Goal: Navigation & Orientation: Find specific page/section

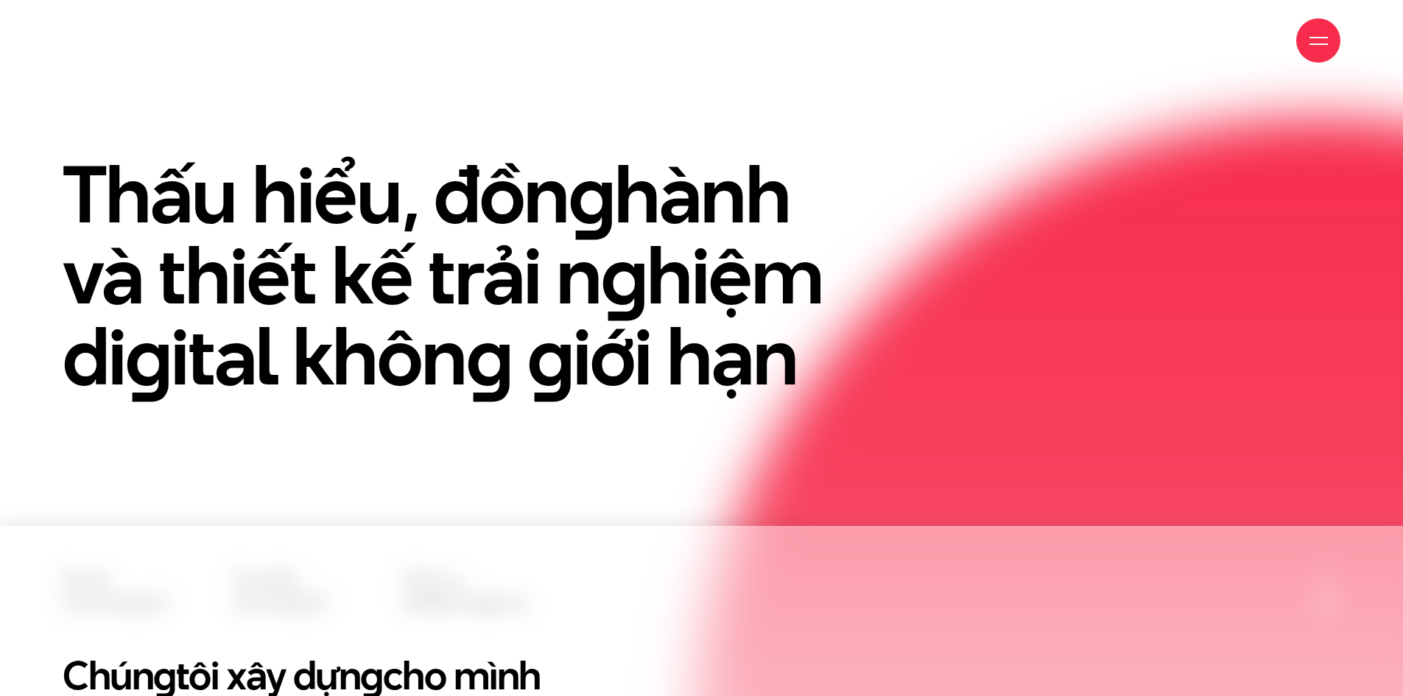
scroll to position [74, 0]
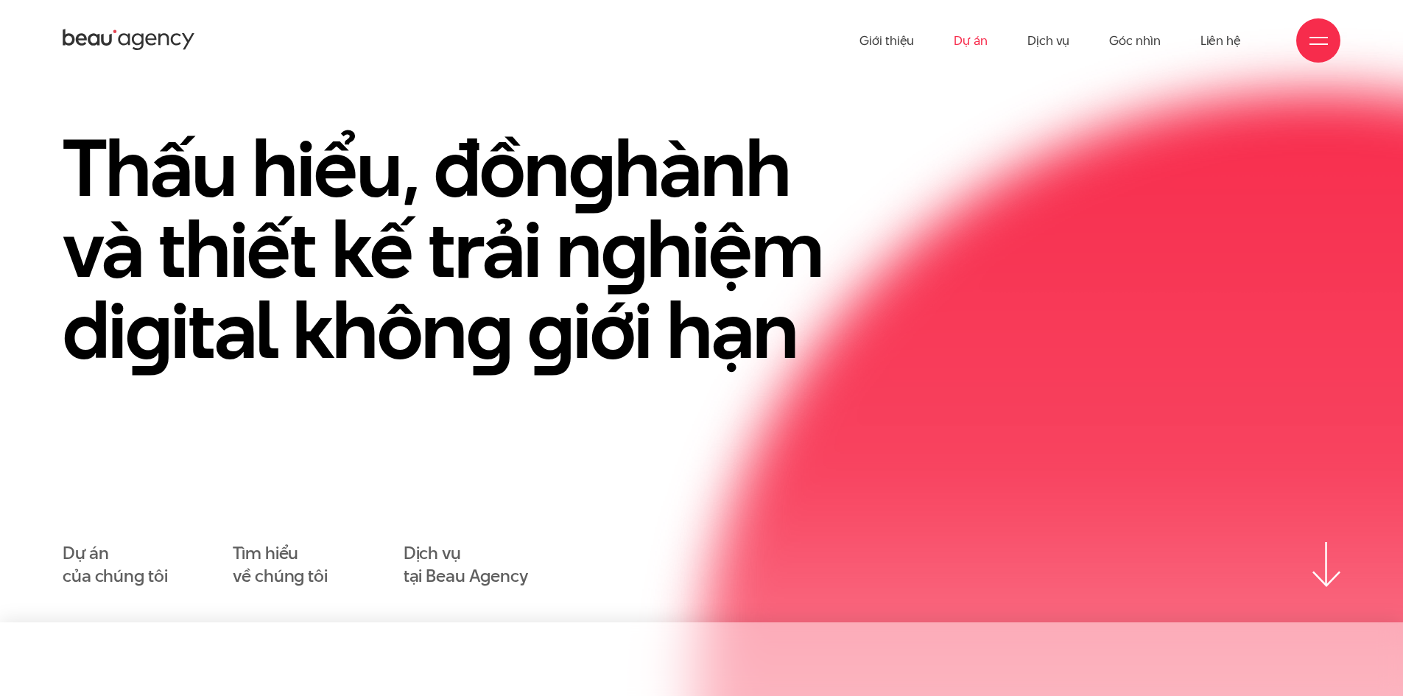
click at [982, 35] on link "Dự án" at bounding box center [971, 40] width 34 height 81
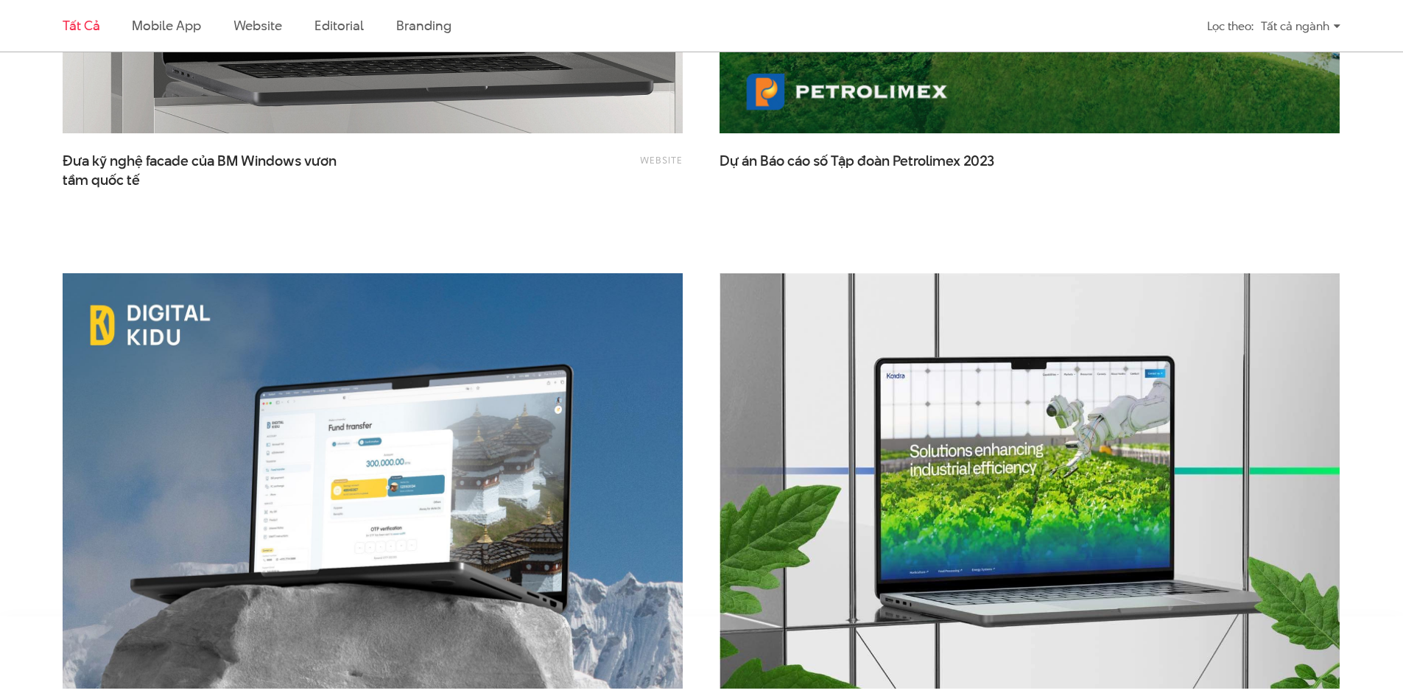
scroll to position [3315, 0]
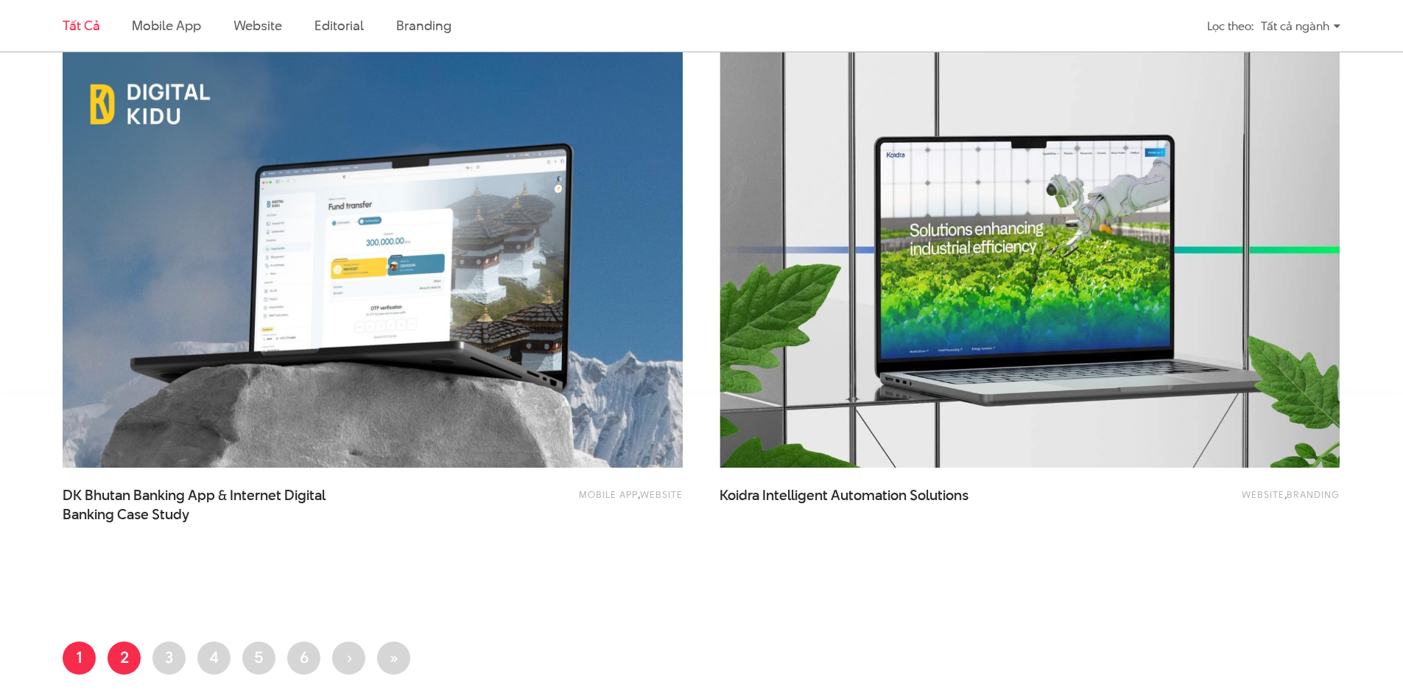
click at [126, 651] on link "Trang 2" at bounding box center [124, 658] width 33 height 33
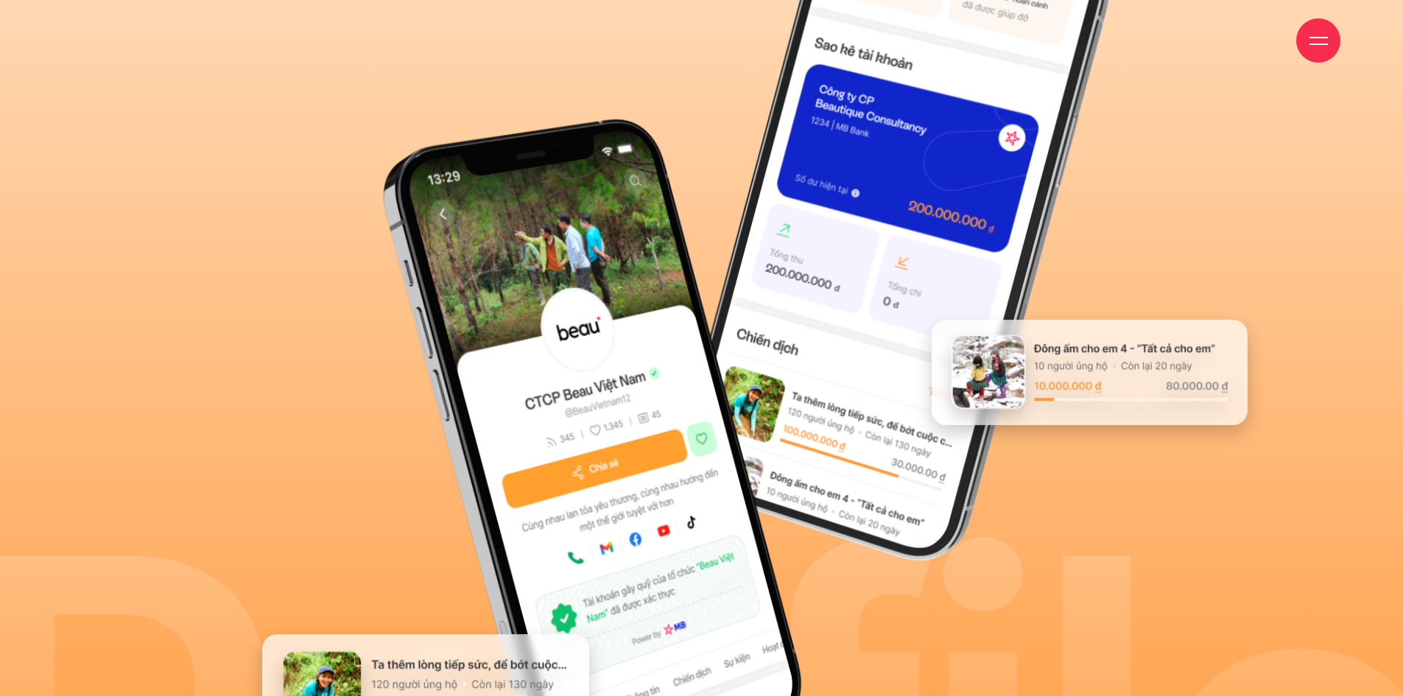
scroll to position [10240, 0]
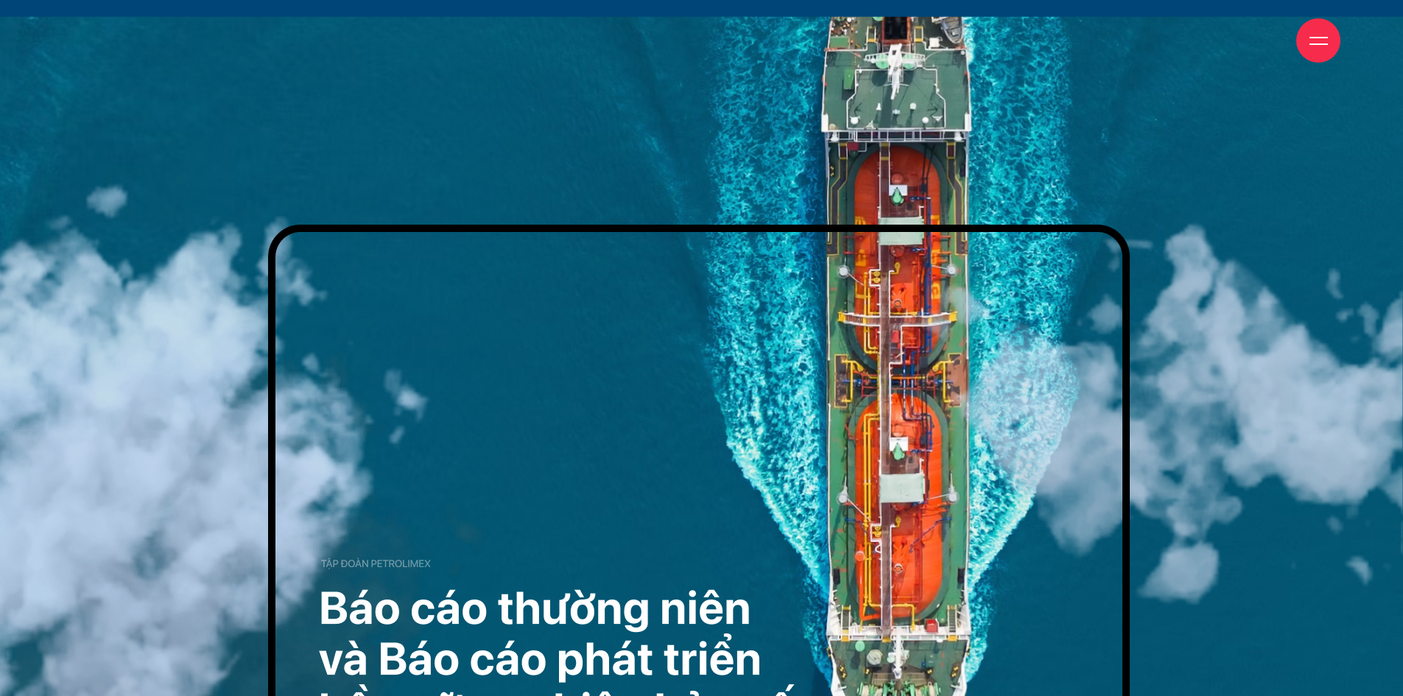
scroll to position [368, 0]
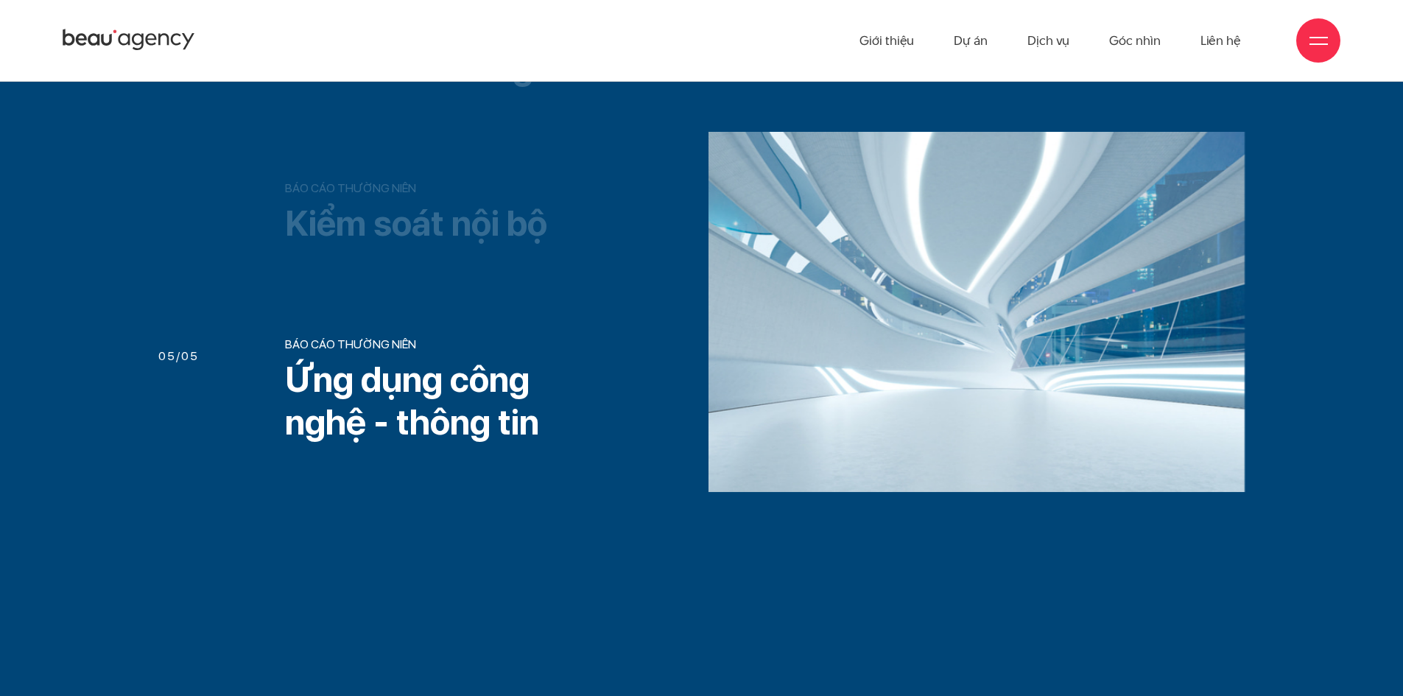
click at [495, 211] on h3 "Kiểm soát nội bộ" at bounding box center [434, 224] width 299 height 43
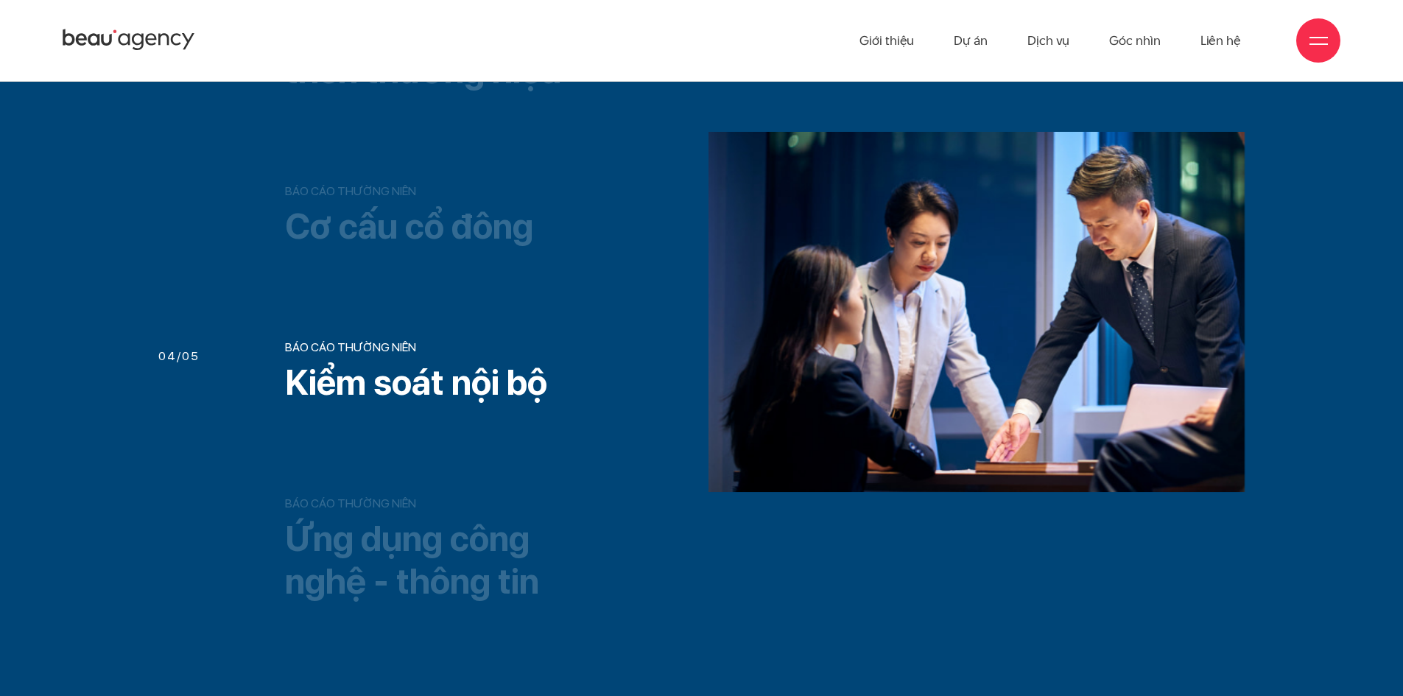
click at [499, 225] on h3 "Cơ cấu cổ đông" at bounding box center [434, 227] width 299 height 43
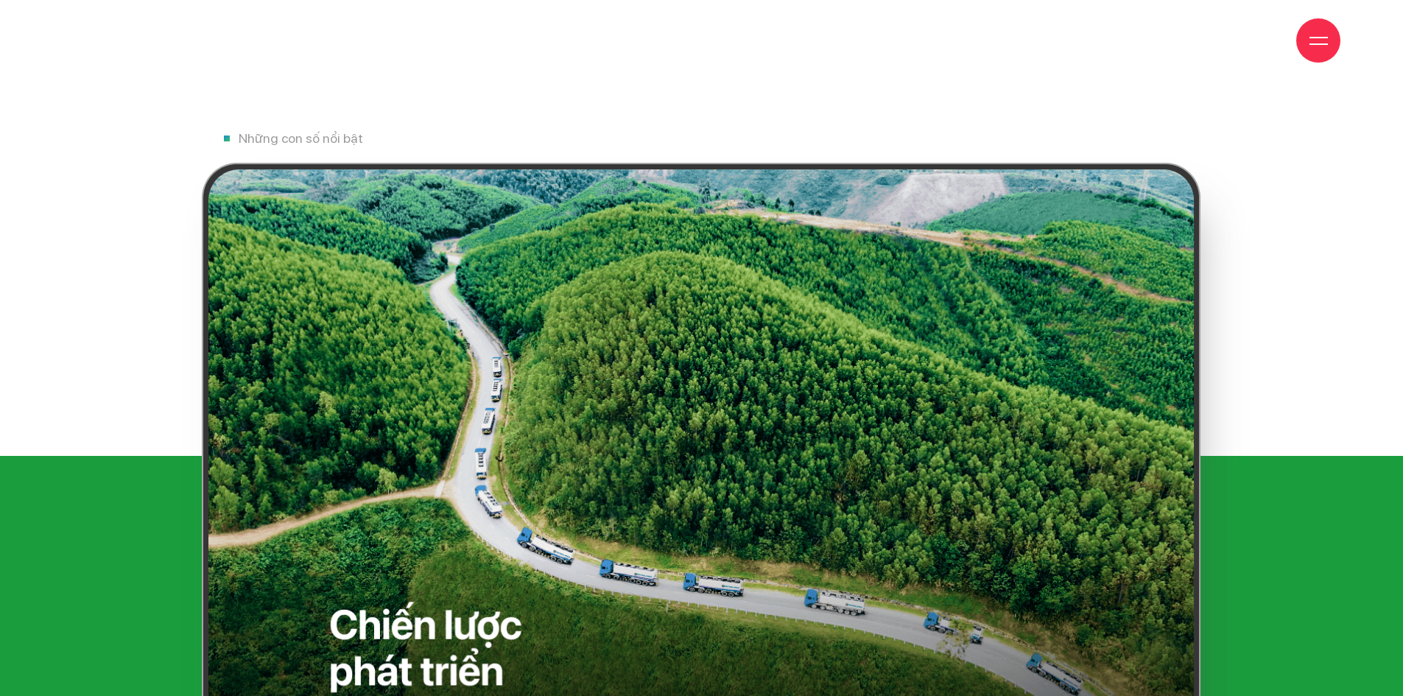
scroll to position [9035, 0]
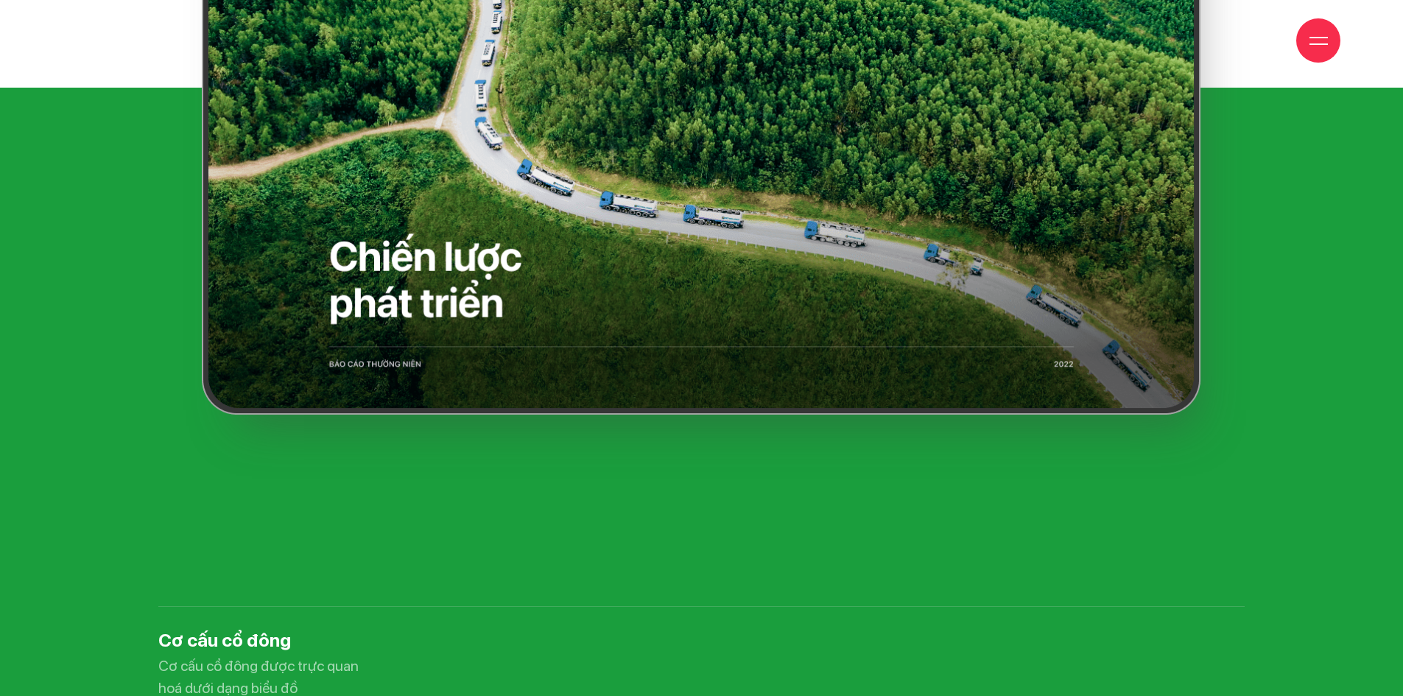
click at [527, 272] on img at bounding box center [702, 104] width 1000 height 620
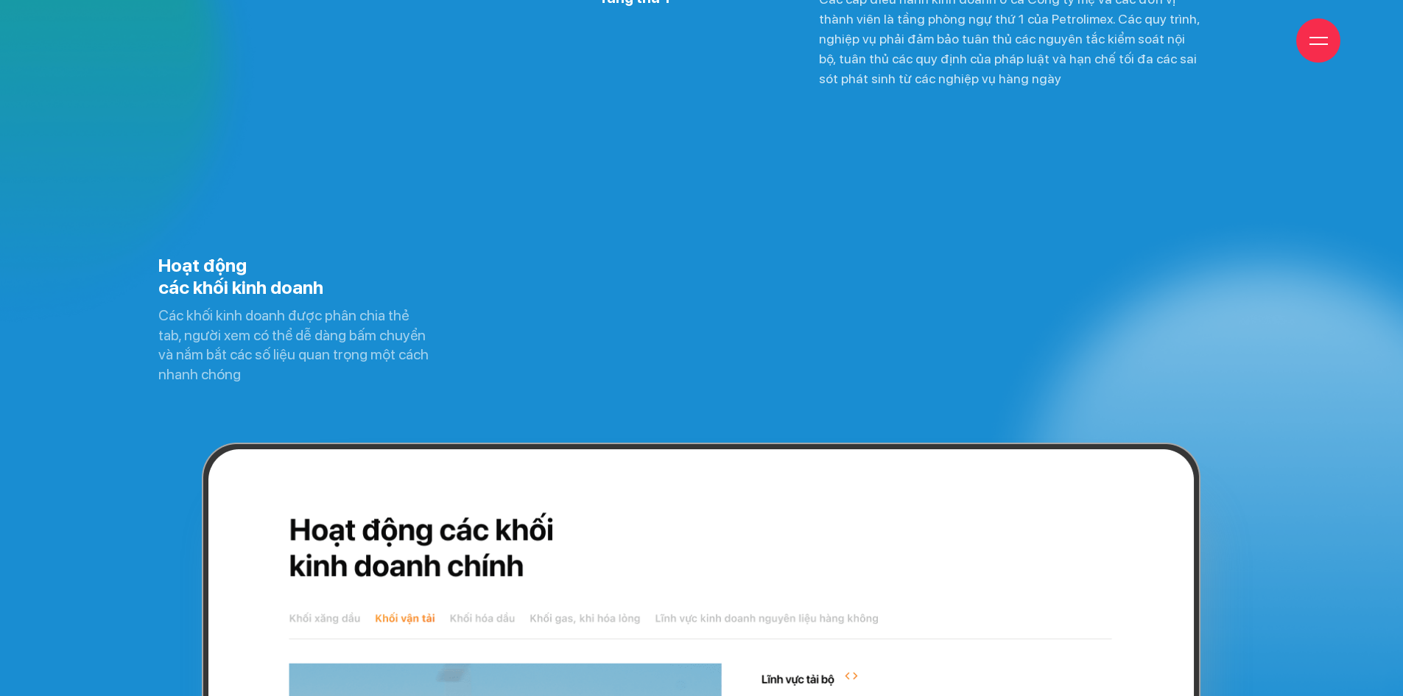
scroll to position [10320, 0]
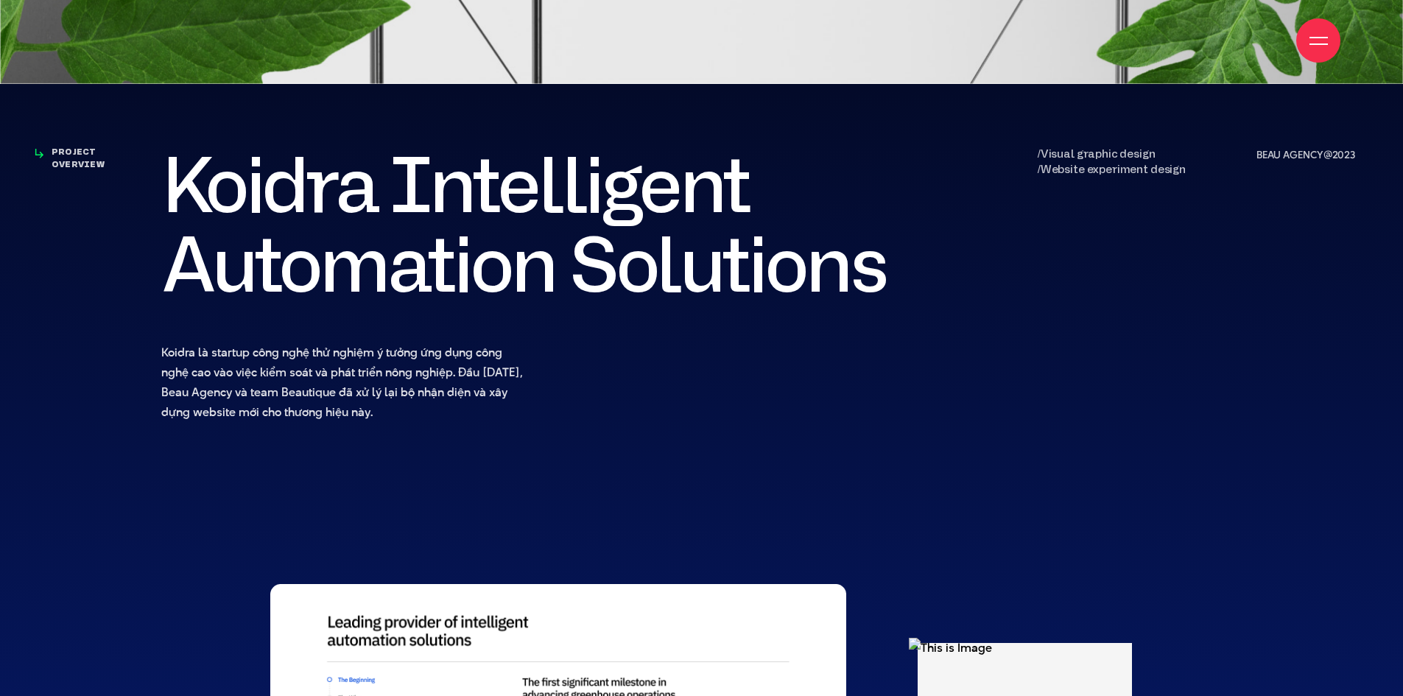
scroll to position [1179, 0]
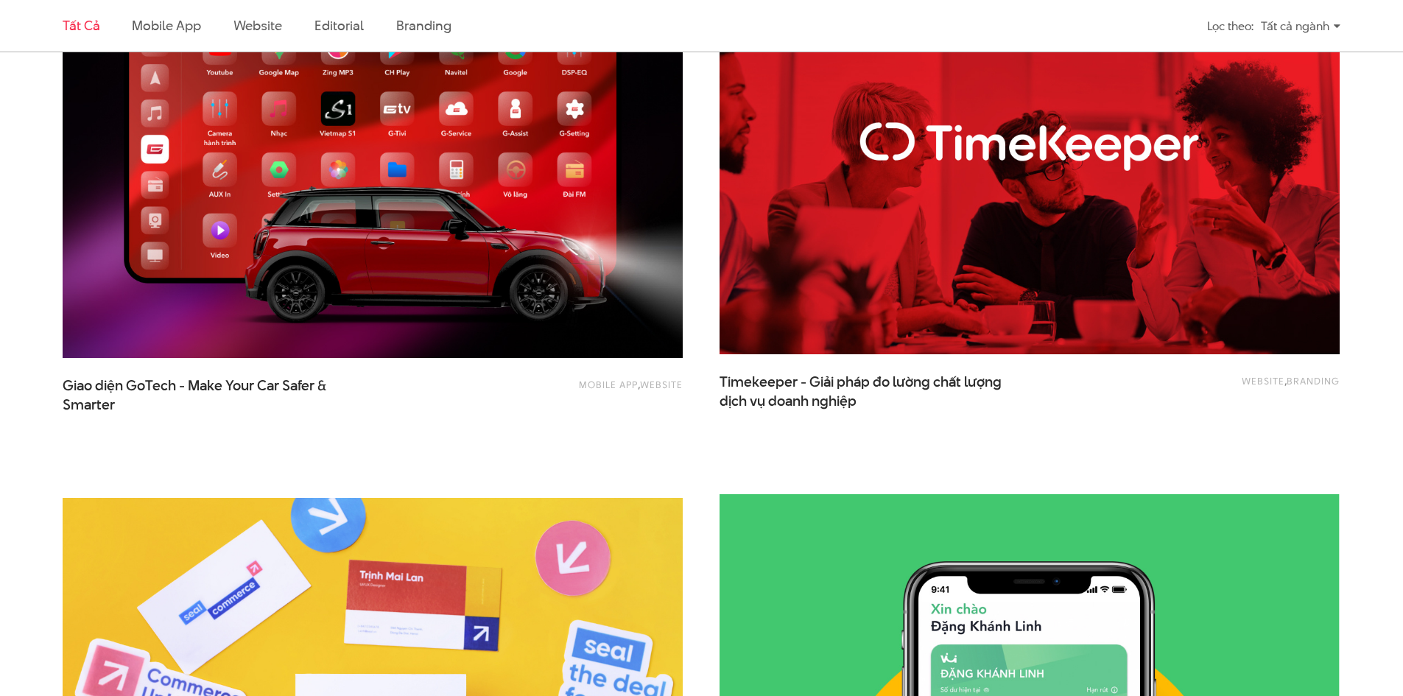
scroll to position [3462, 0]
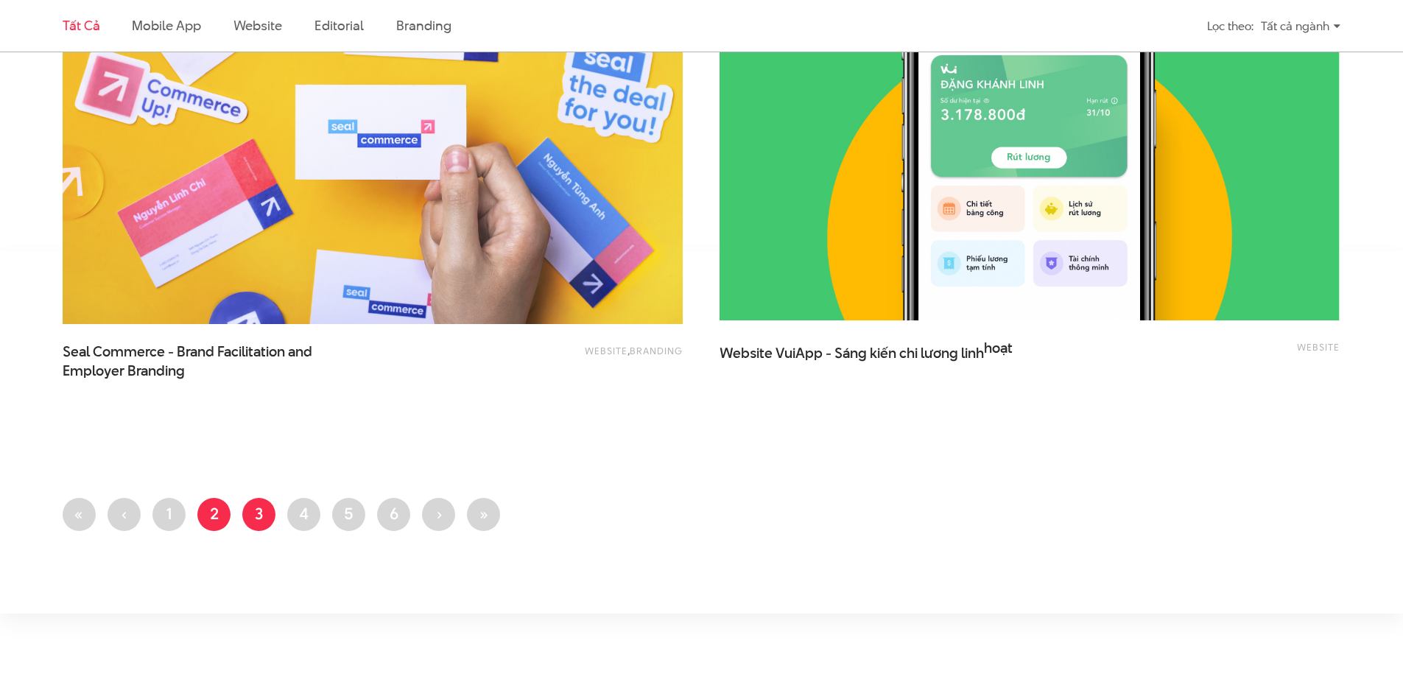
click at [264, 519] on link "Trang 3" at bounding box center [258, 514] width 33 height 33
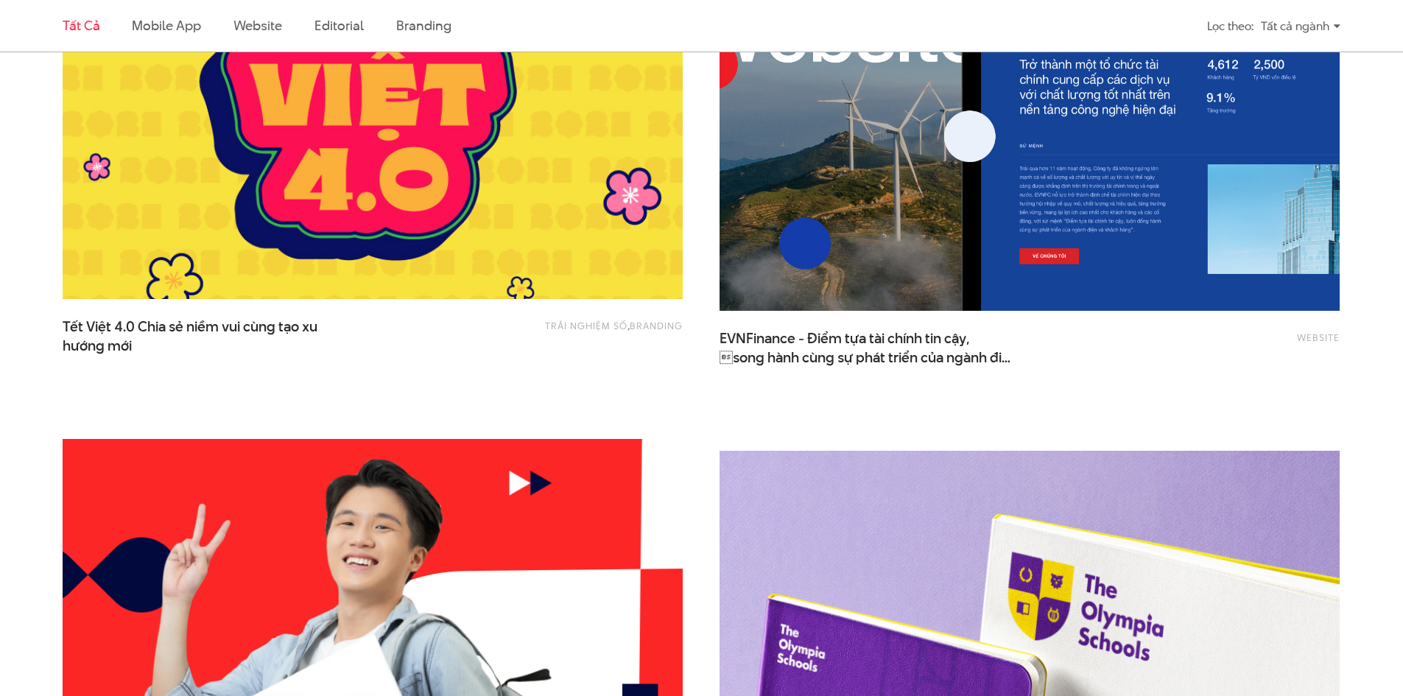
scroll to position [2505, 0]
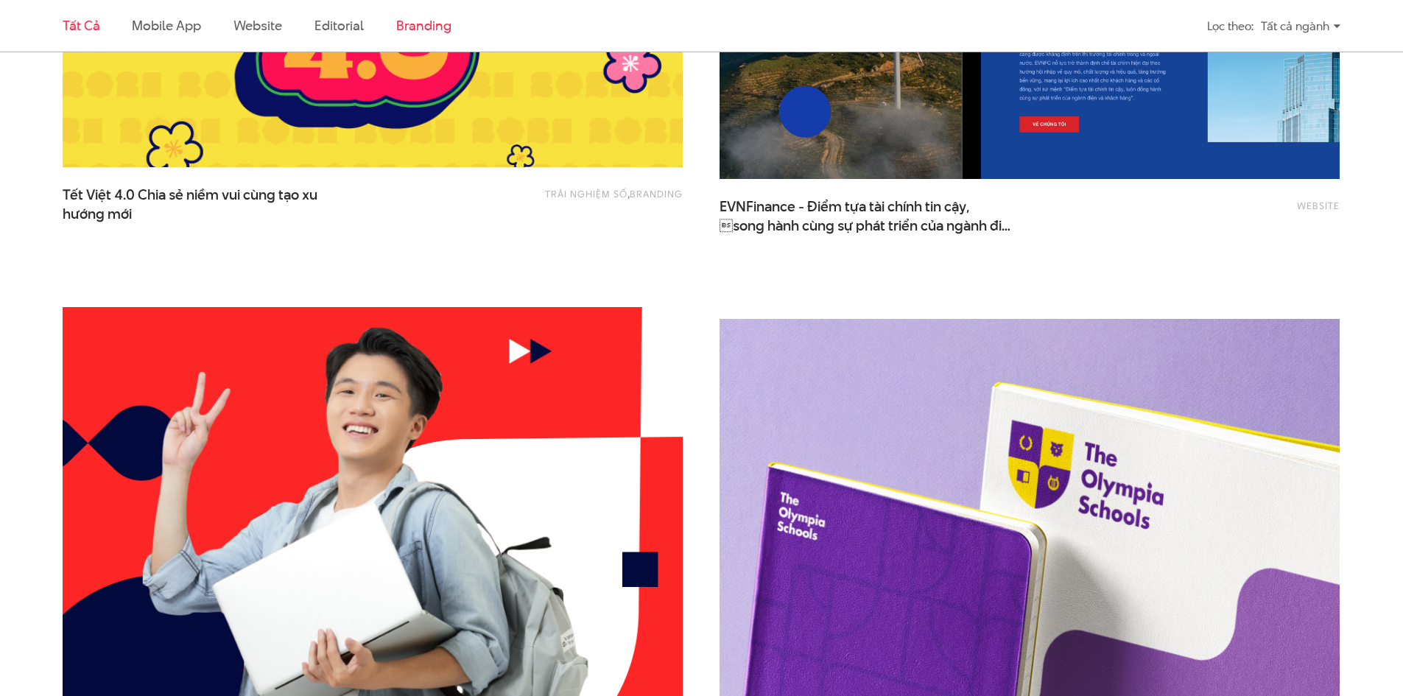
click at [408, 32] on link "Branding" at bounding box center [423, 25] width 55 height 18
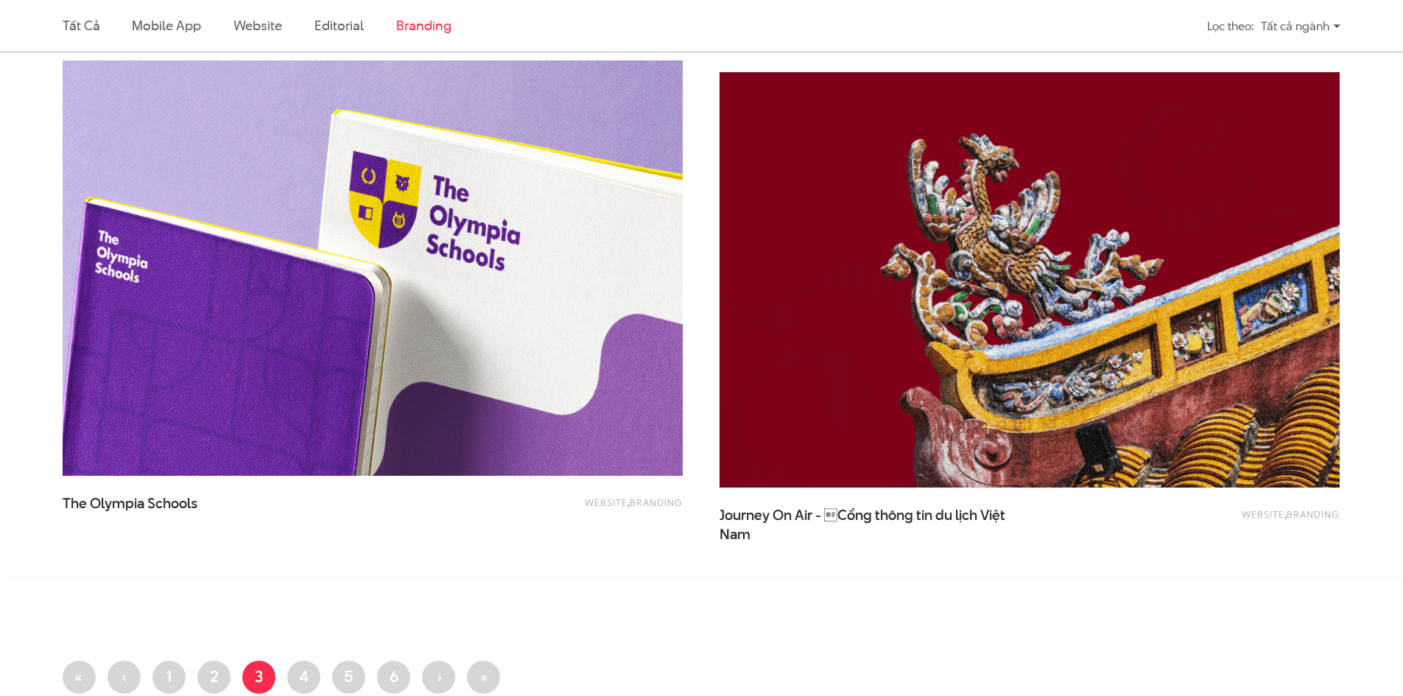
scroll to position [1816, 0]
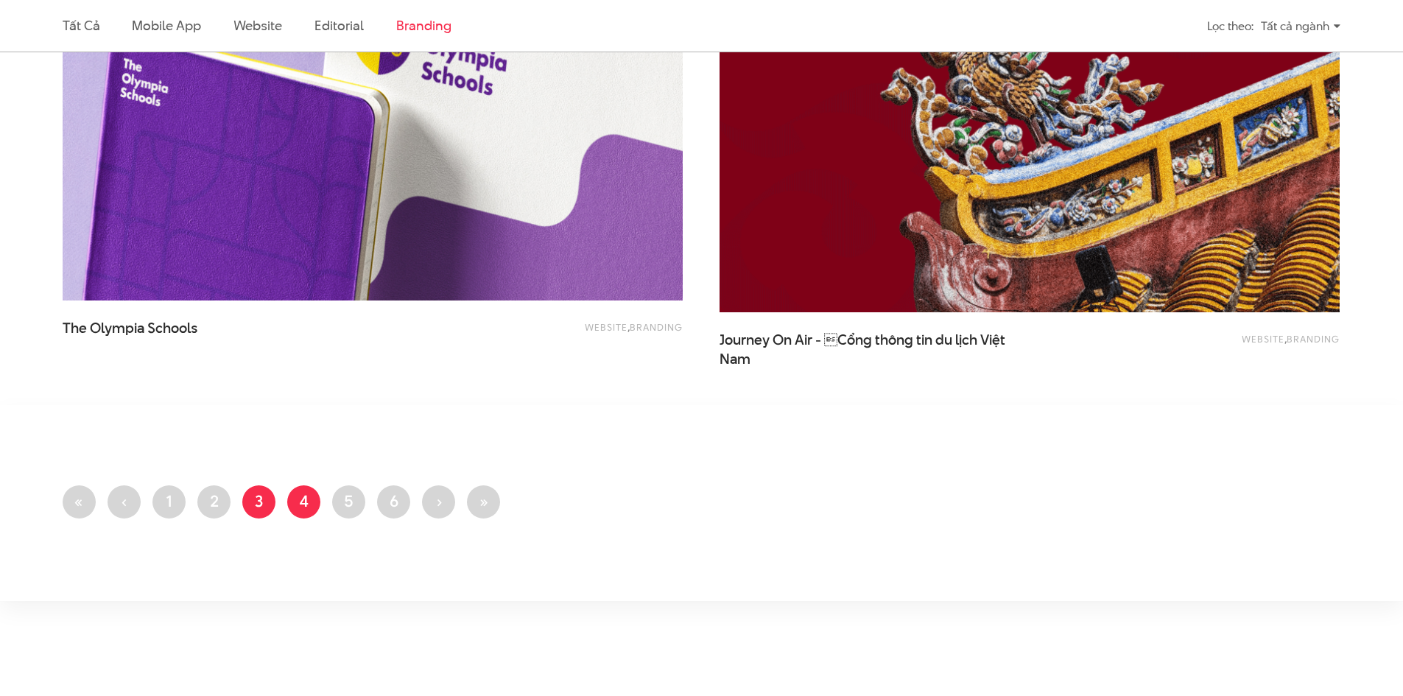
click at [307, 505] on link "Trang 4" at bounding box center [303, 501] width 33 height 33
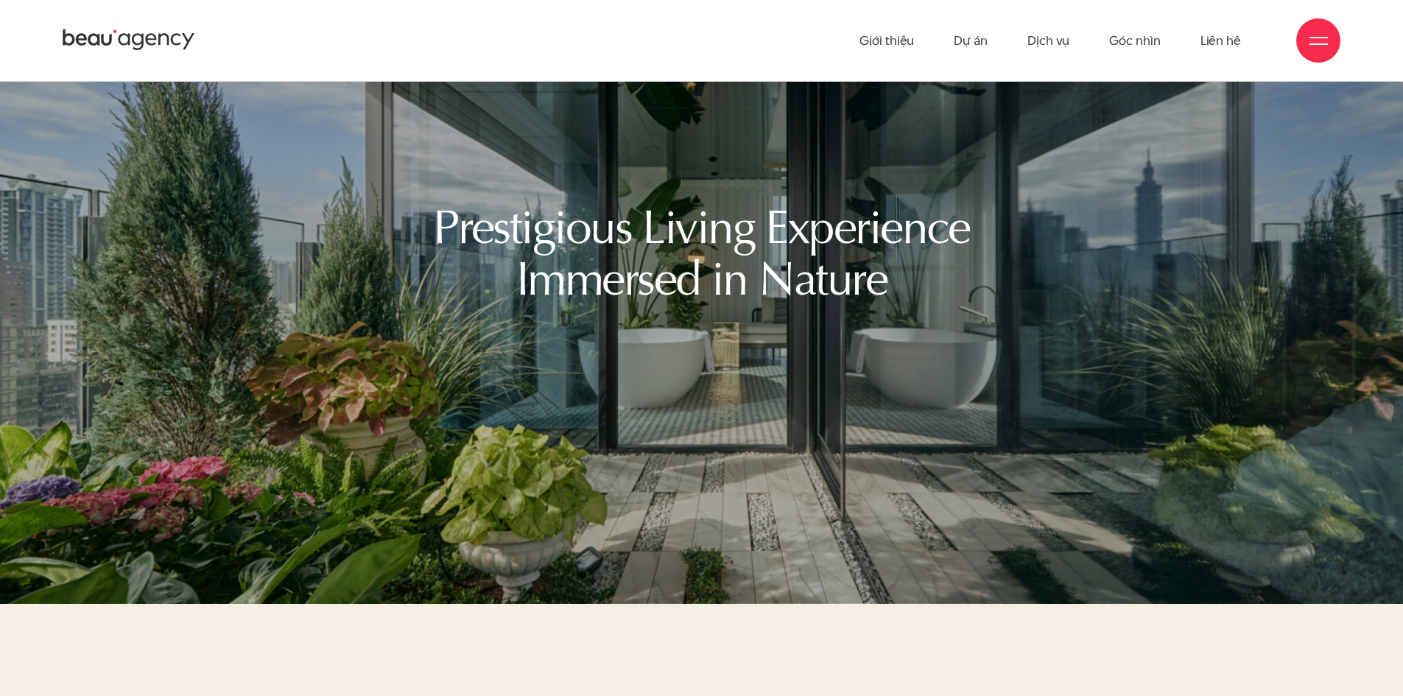
scroll to position [9135, 0]
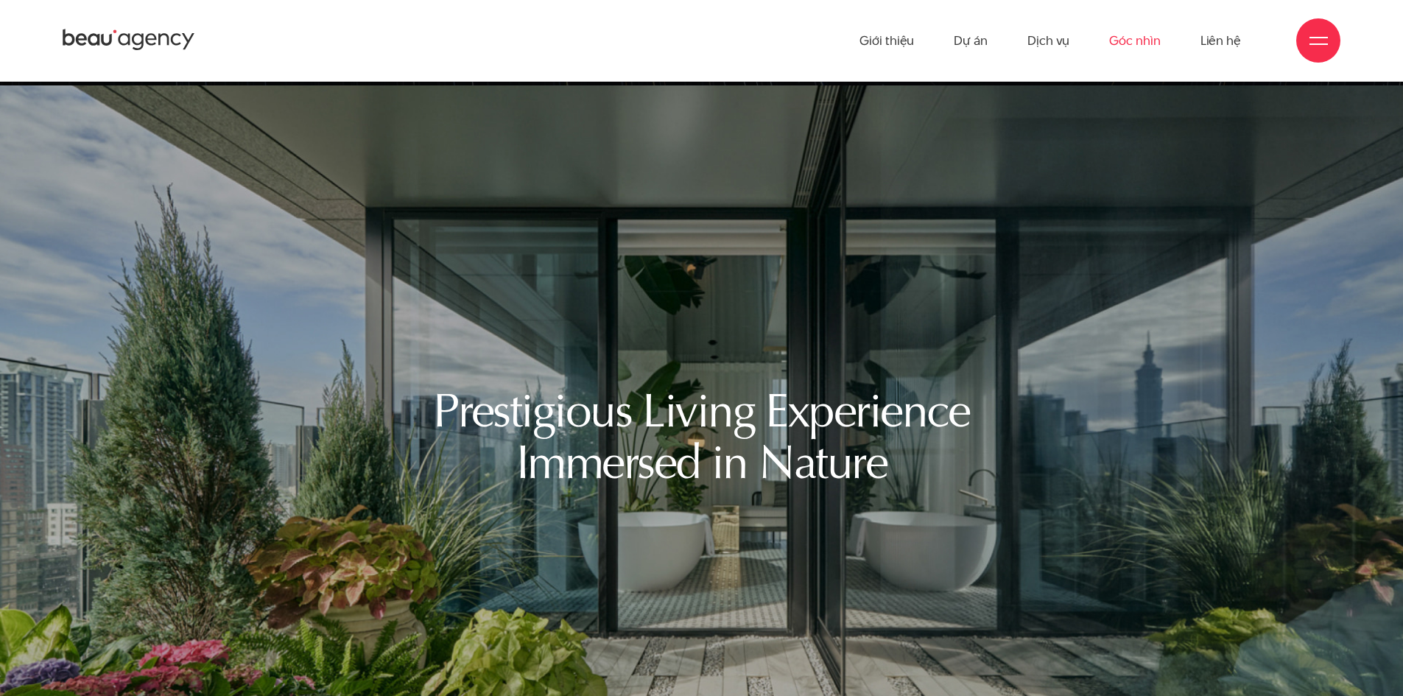
click at [1137, 40] on link "Góc nhìn" at bounding box center [1134, 40] width 51 height 81
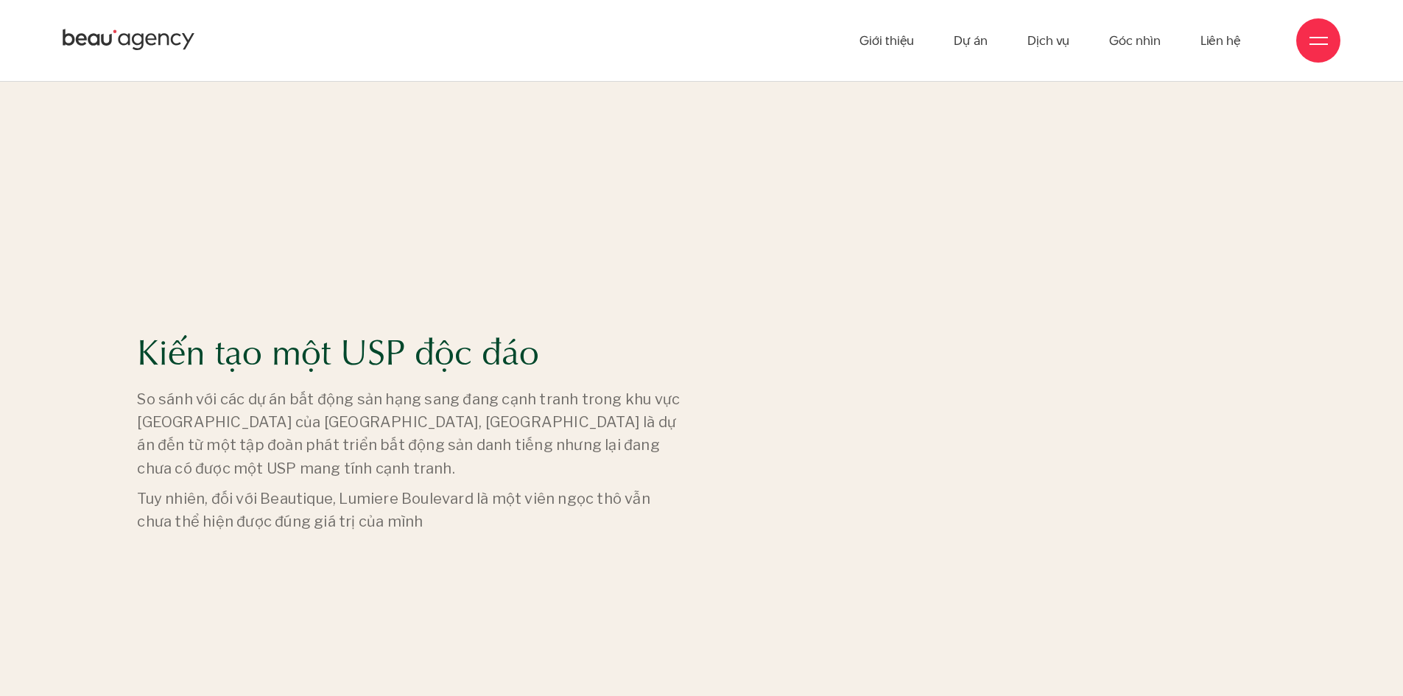
scroll to position [0, 0]
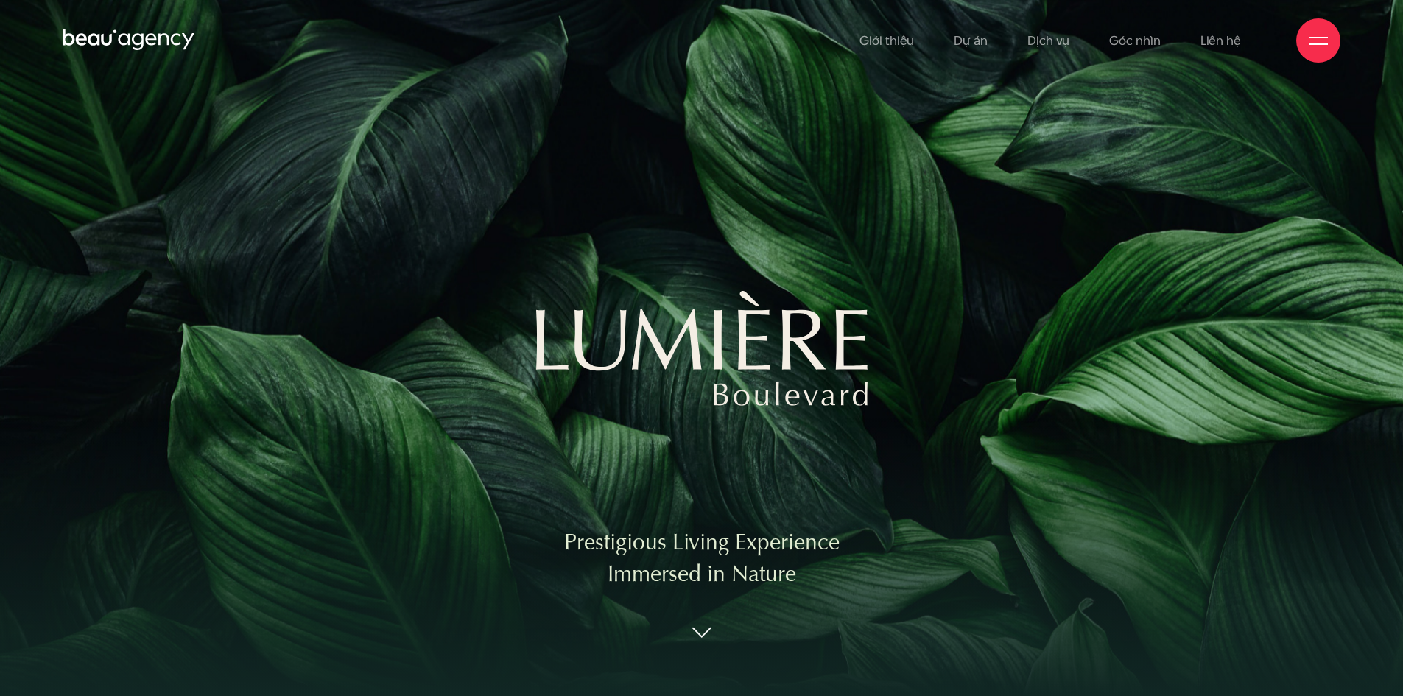
click at [784, 344] on img at bounding box center [702, 348] width 332 height 116
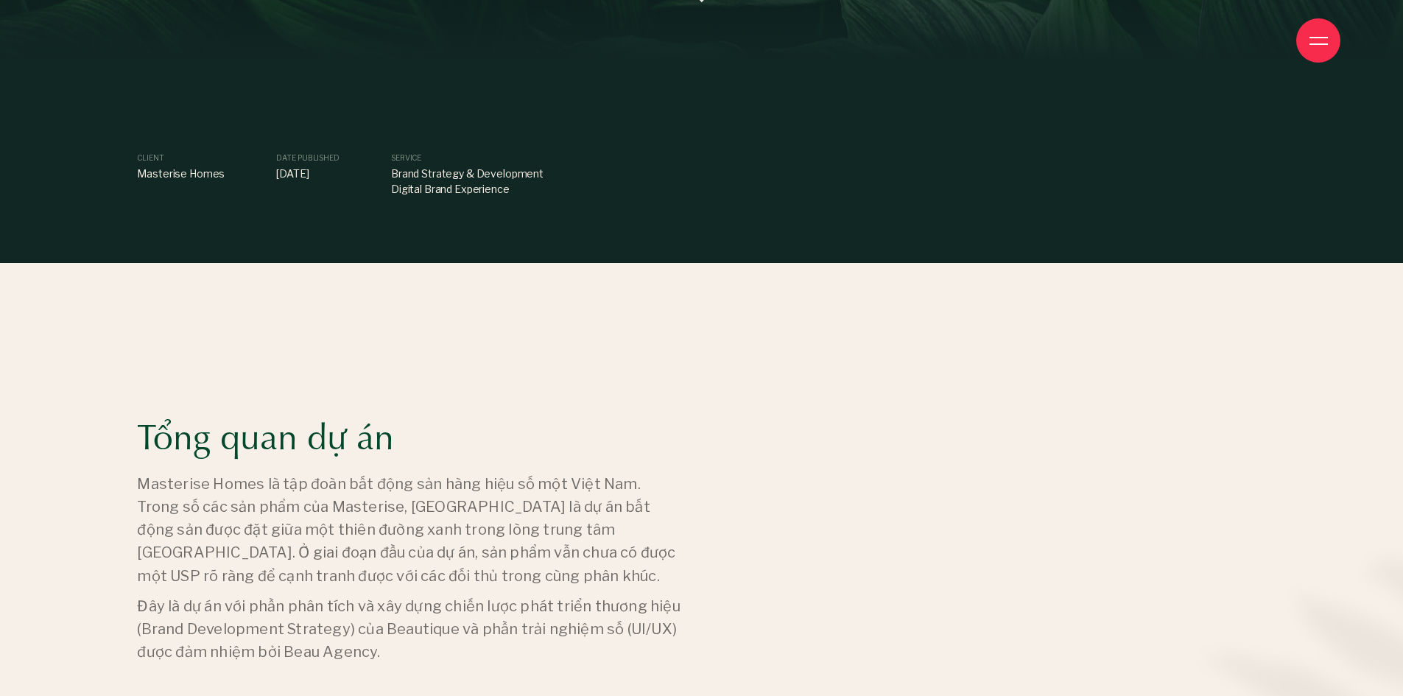
scroll to position [810, 0]
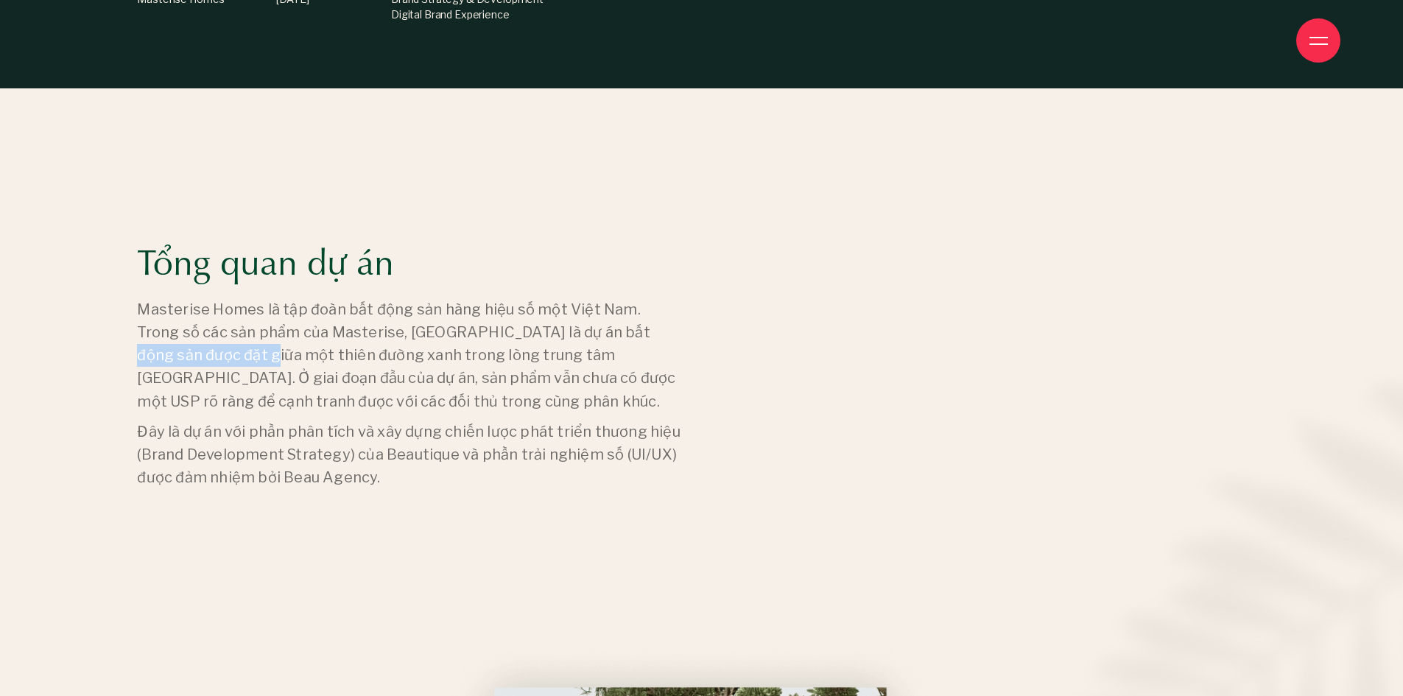
drag, startPoint x: 411, startPoint y: 331, endPoint x: 493, endPoint y: 329, distance: 81.8
click at [493, 329] on p "Masterise Homes là tập đoàn bất động sản hàng hiệu số một Việt Nam. Trong số cá…" at bounding box center [410, 355] width 546 height 115
copy p ", Lumiere Boulevard"
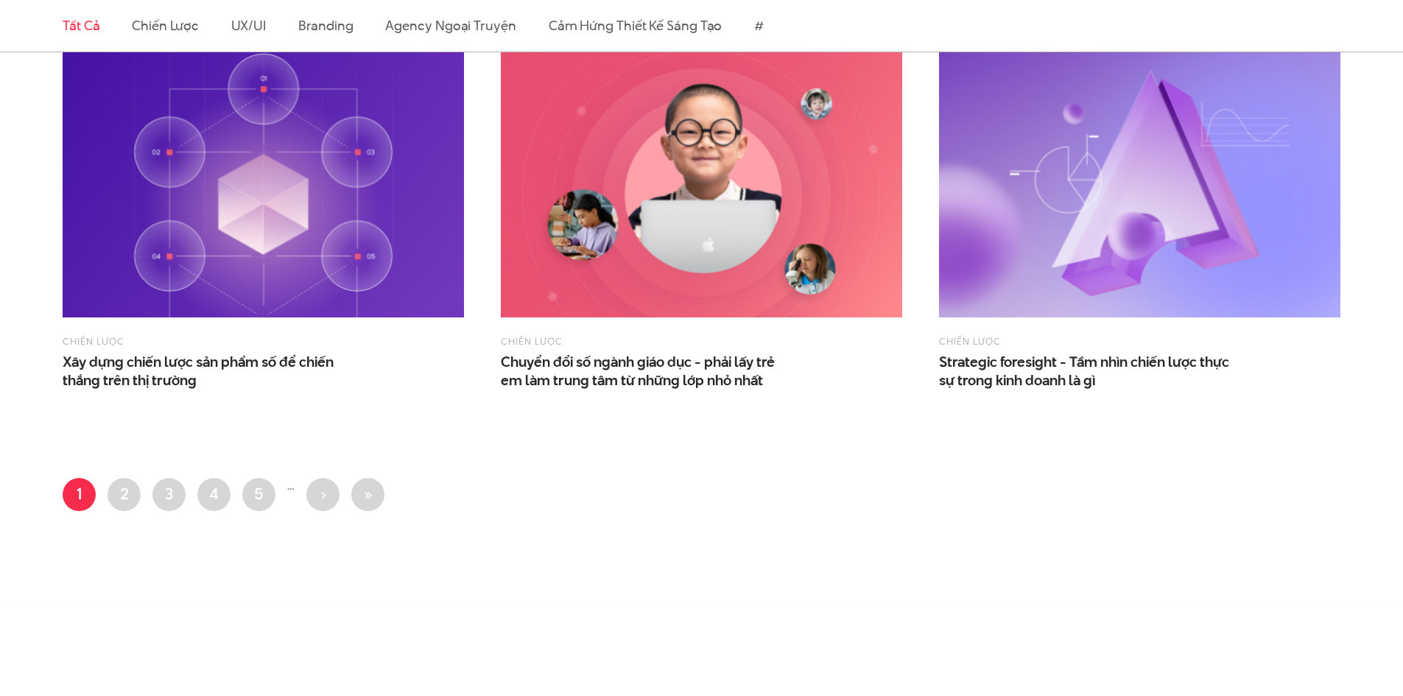
scroll to position [2431, 0]
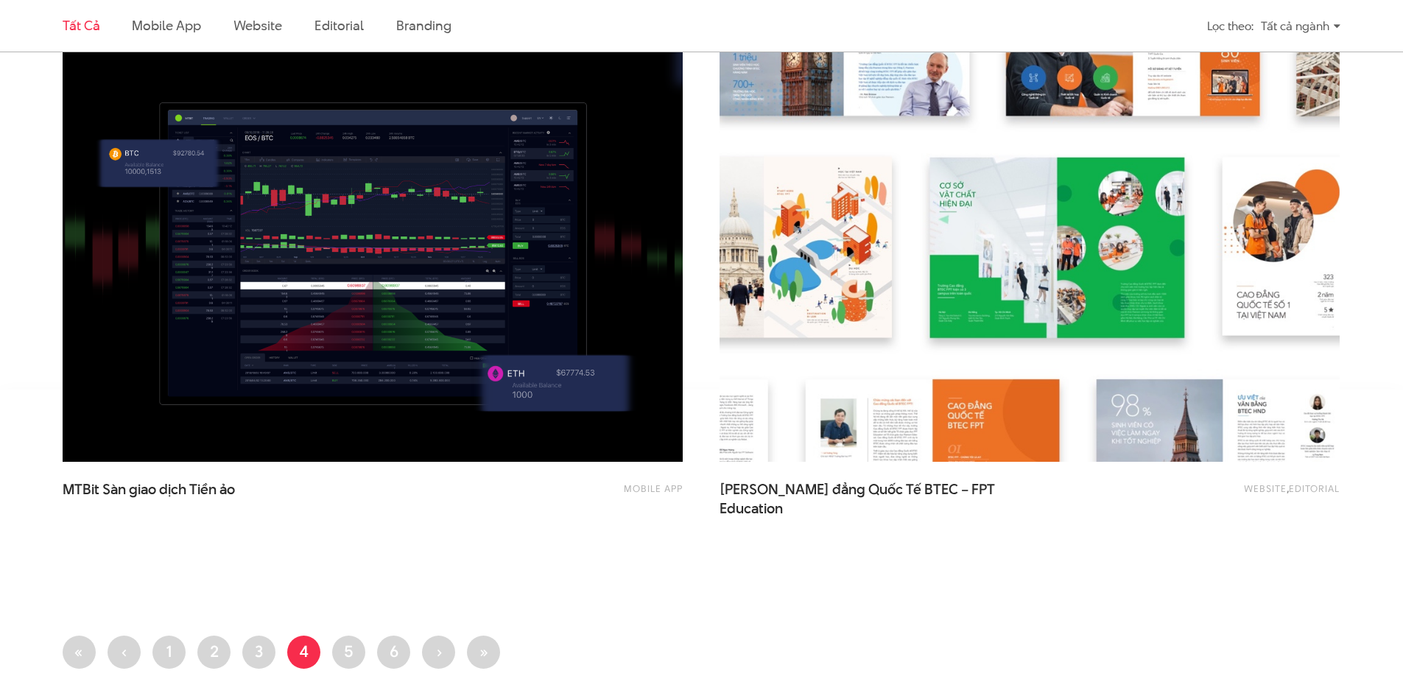
scroll to position [3315, 0]
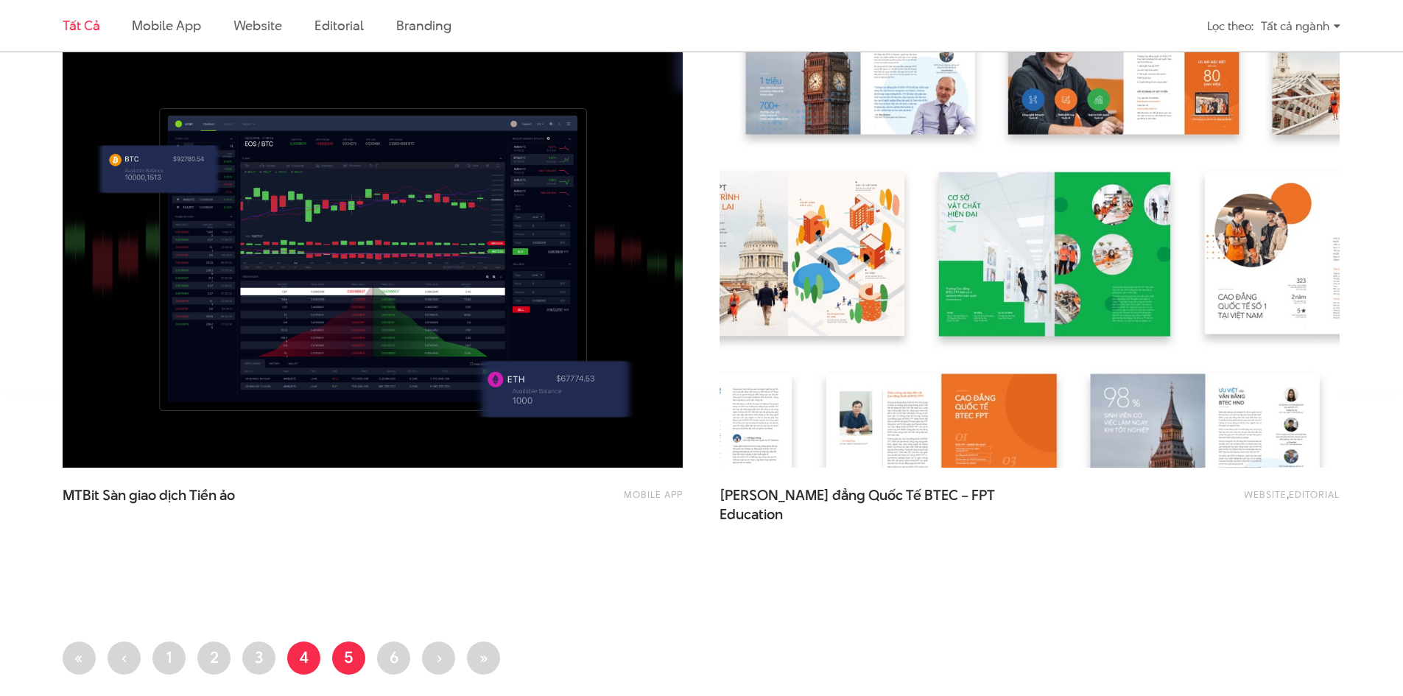
click at [339, 660] on link "Trang 5" at bounding box center [348, 658] width 33 height 33
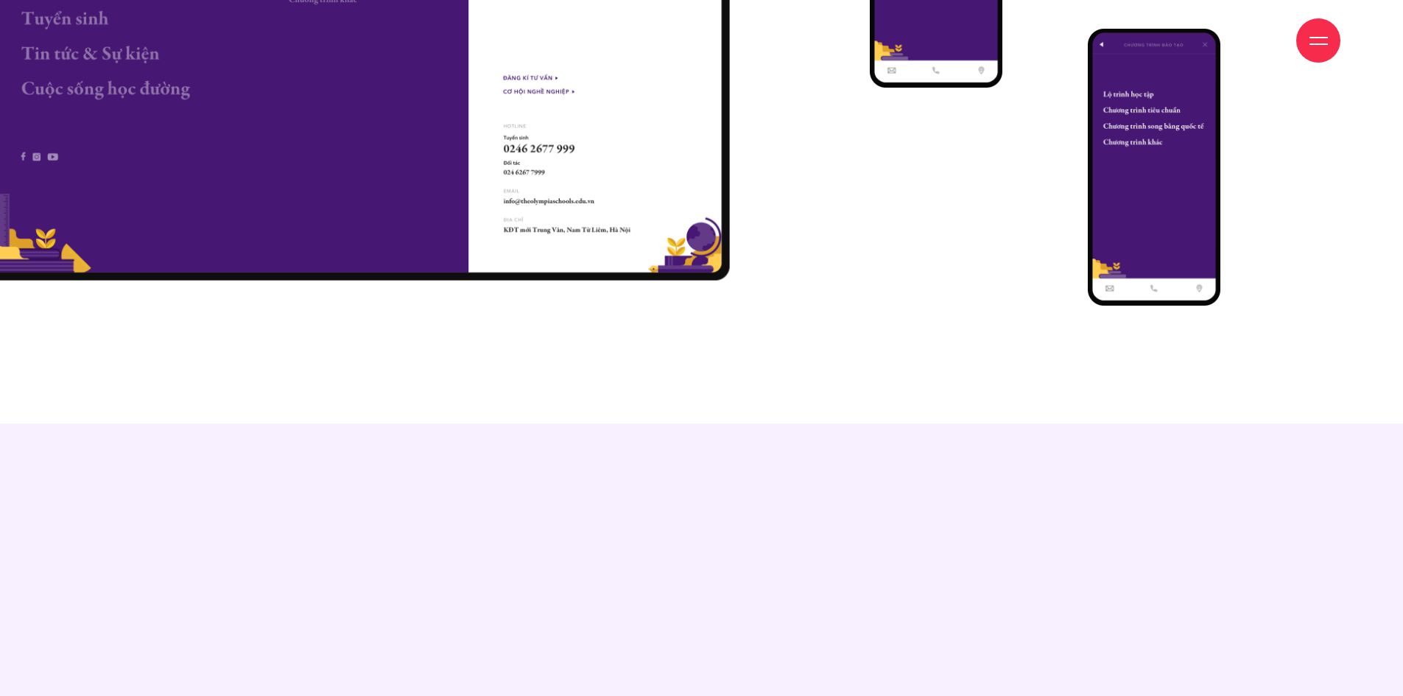
scroll to position [11787, 0]
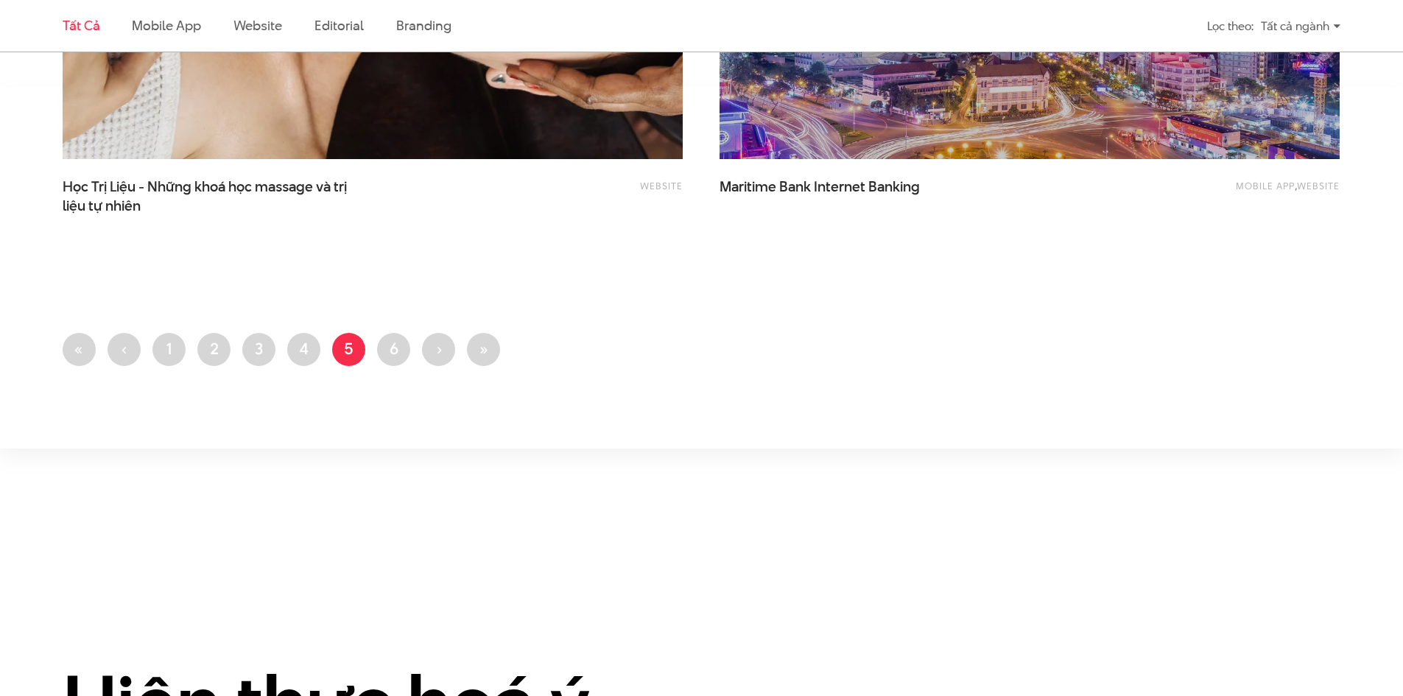
scroll to position [3757, 0]
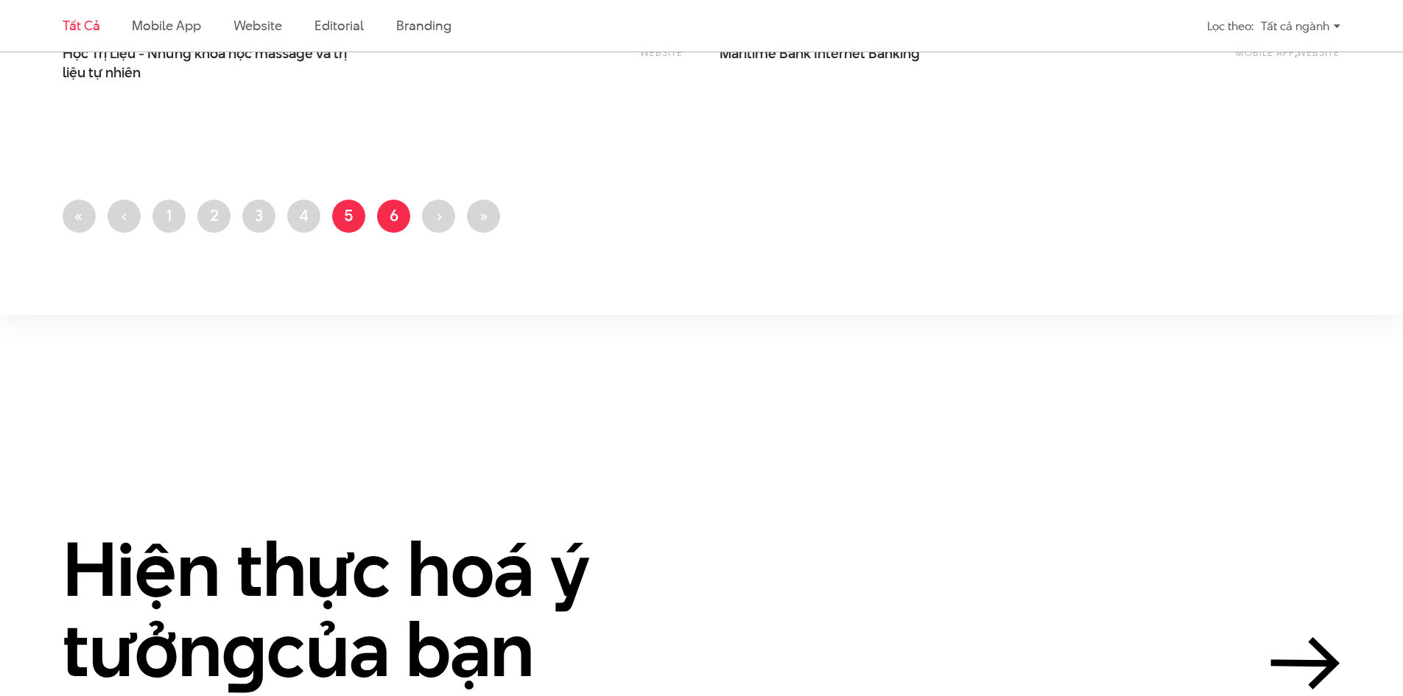
click at [396, 230] on link "Trang 6" at bounding box center [393, 216] width 33 height 33
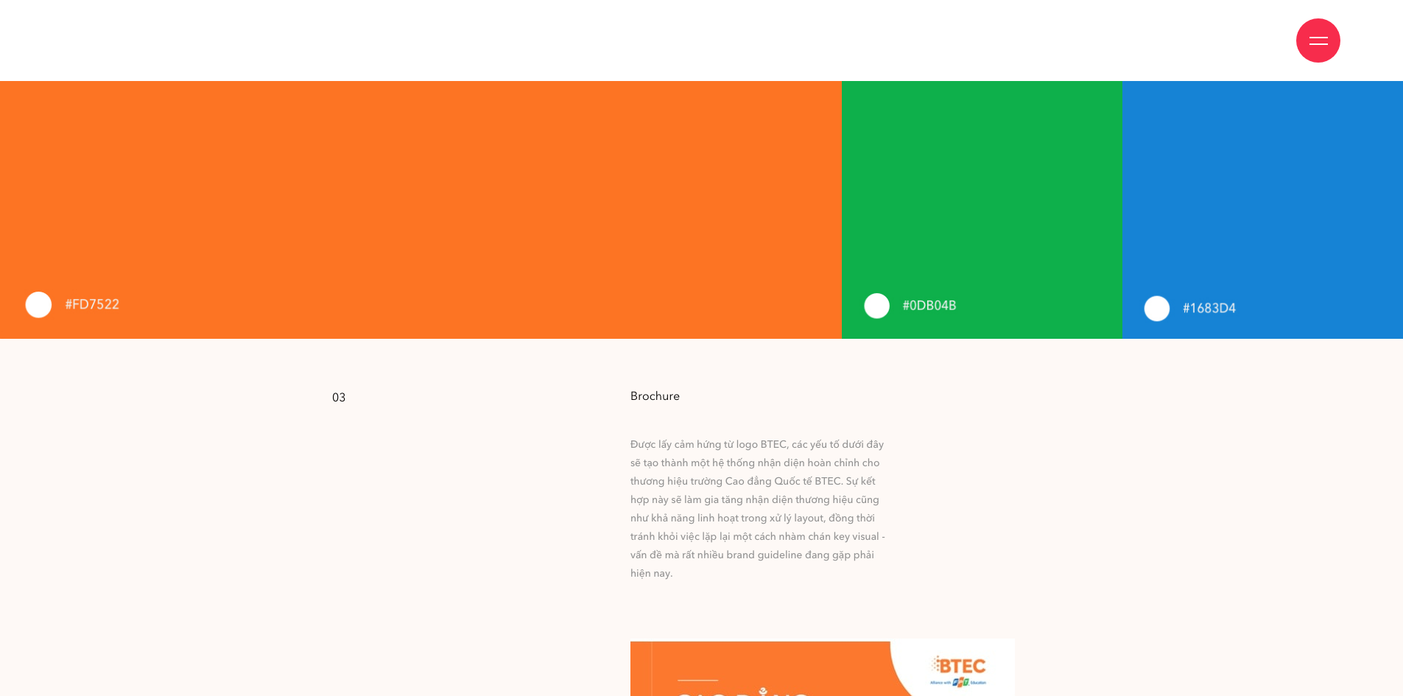
scroll to position [2505, 0]
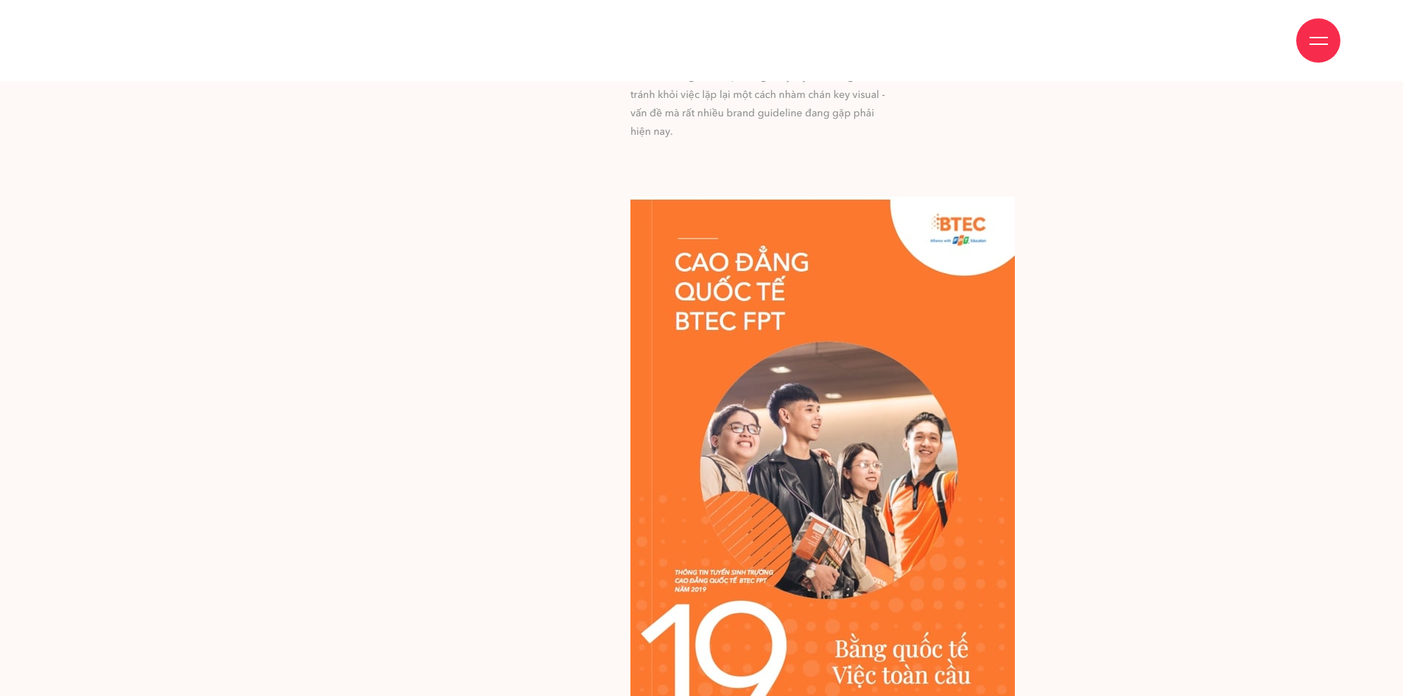
click at [774, 361] on img at bounding box center [823, 470] width 385 height 547
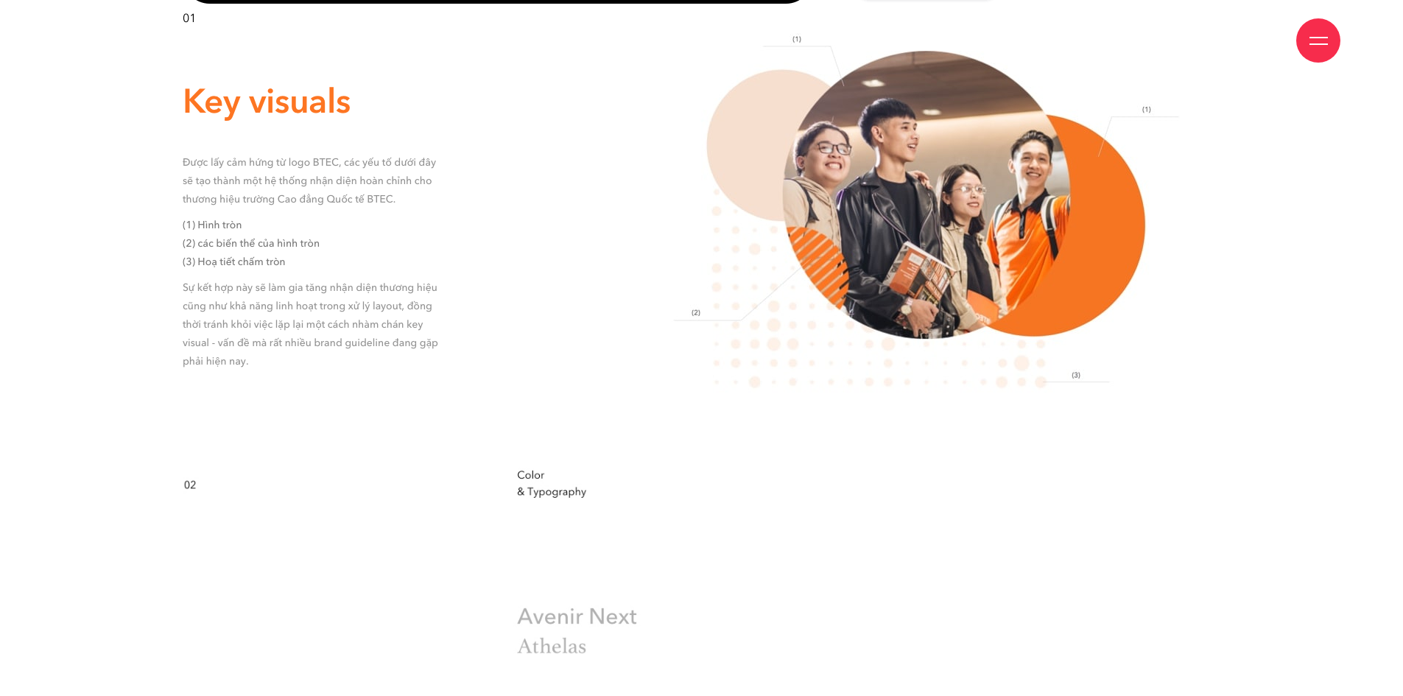
scroll to position [0, 0]
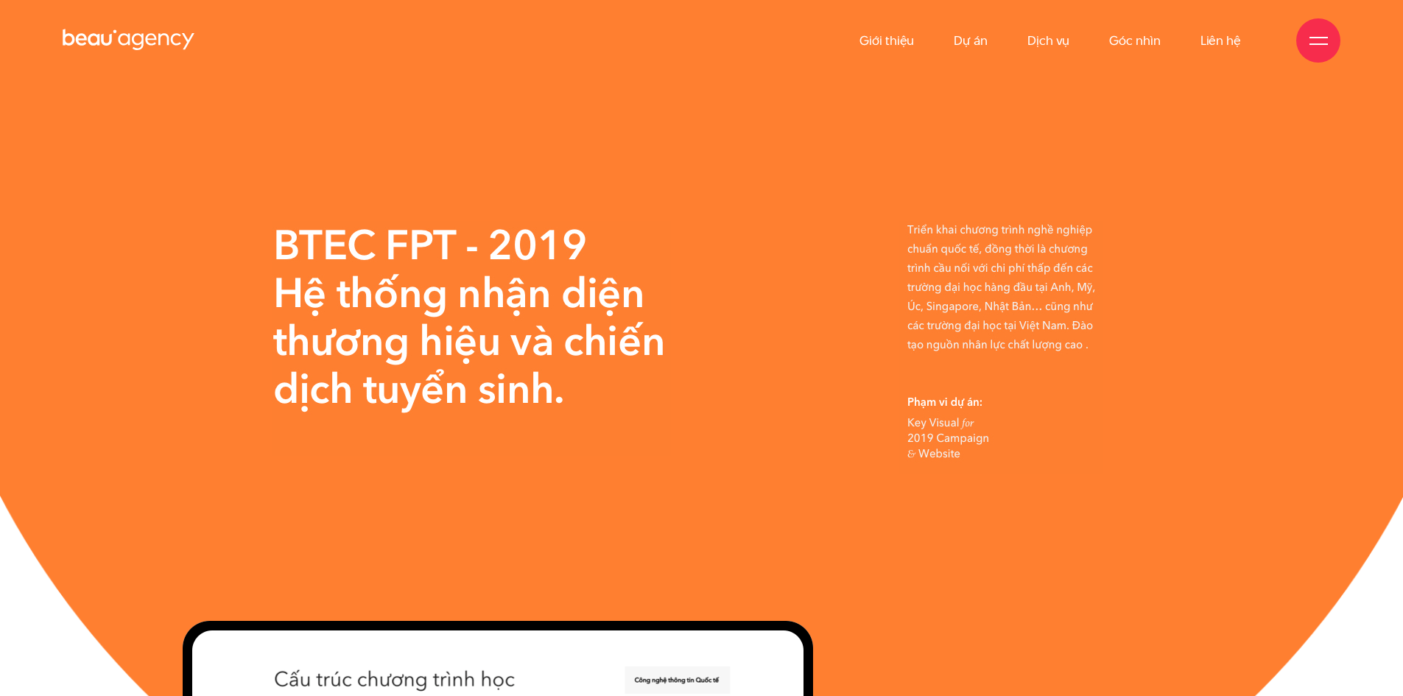
click at [396, 246] on img at bounding box center [471, 338] width 399 height 235
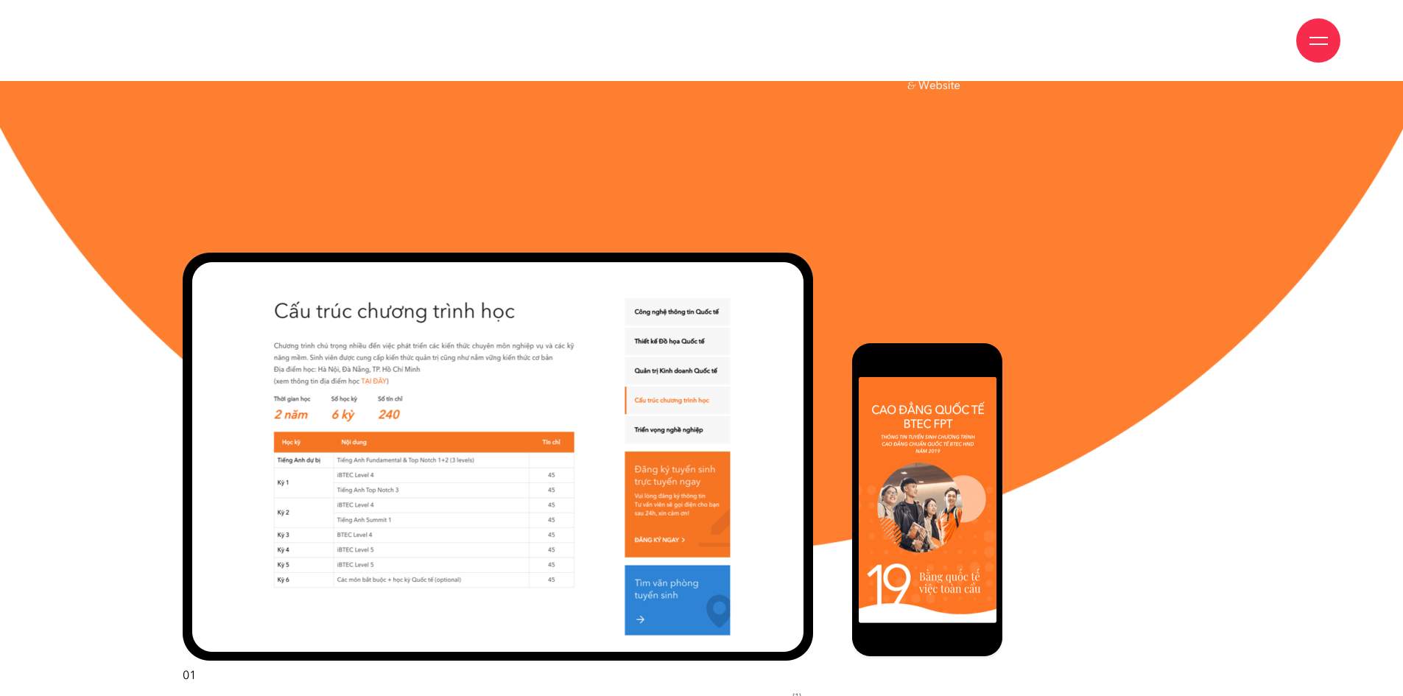
scroll to position [884, 0]
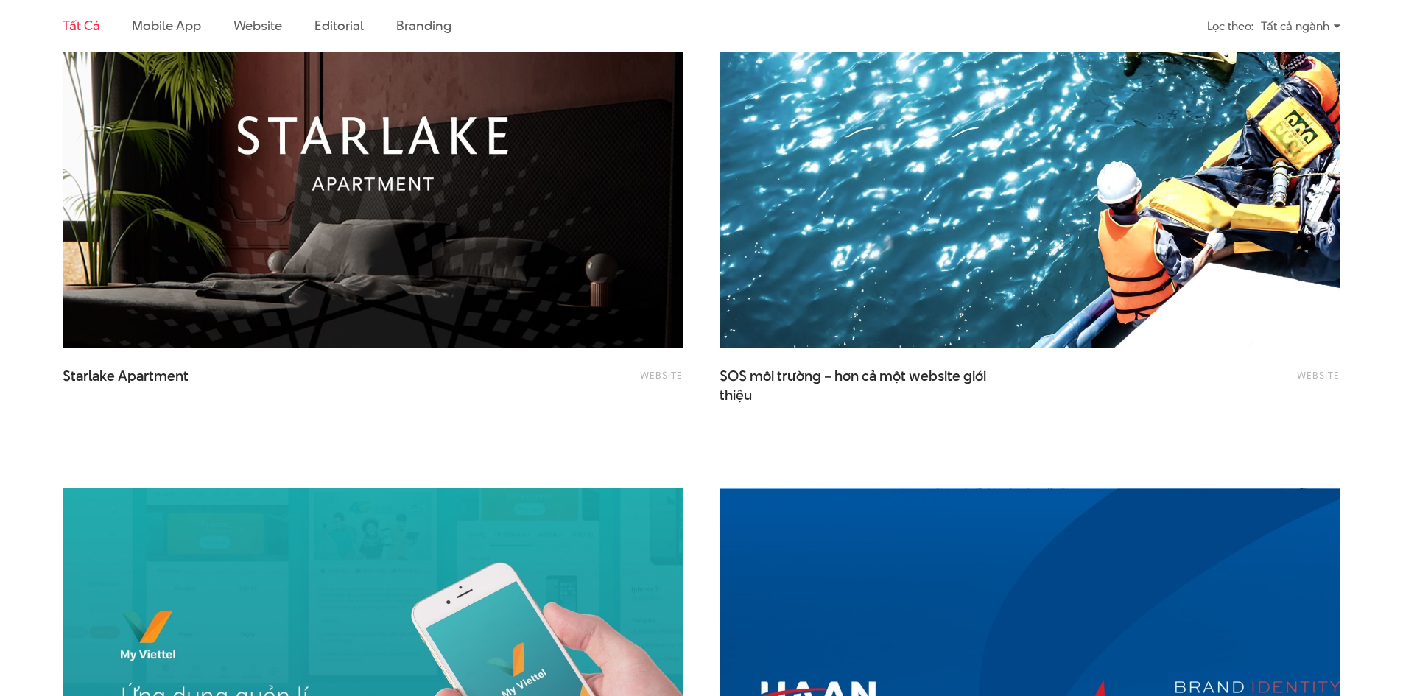
scroll to position [1400, 0]
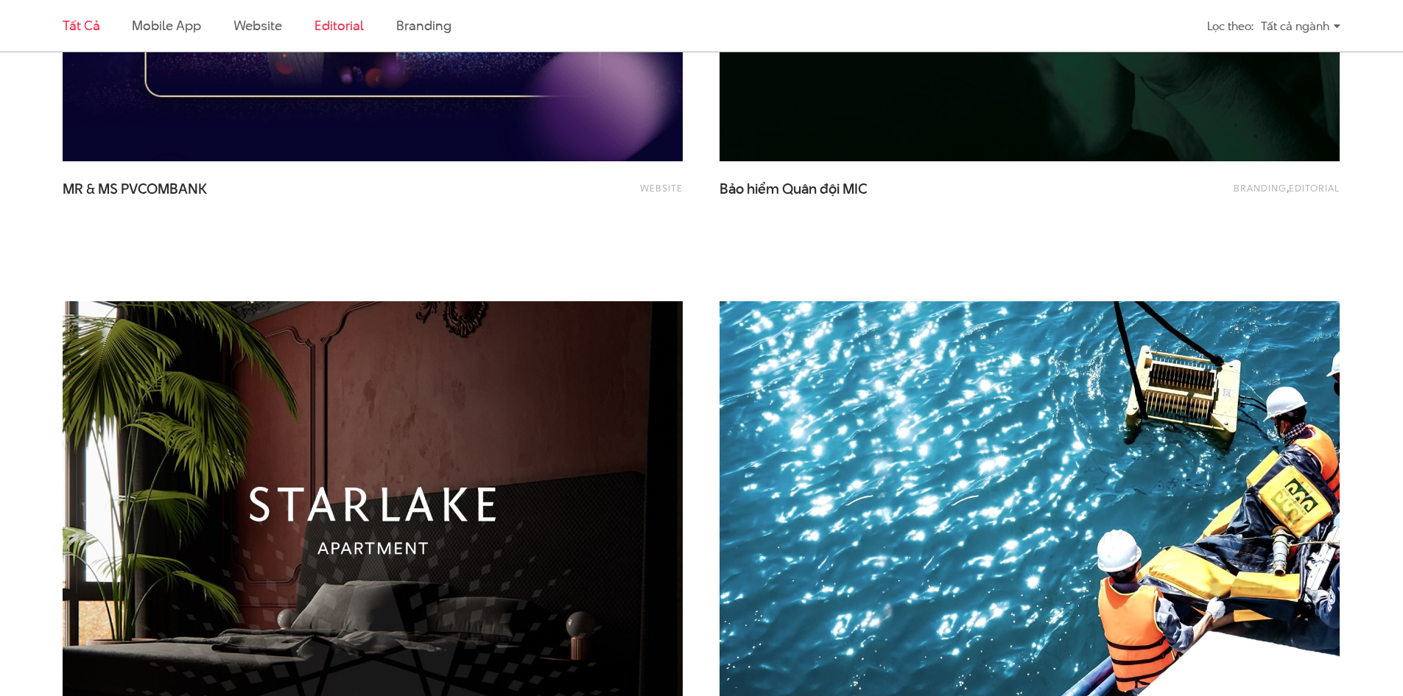
click at [335, 32] on link "Editorial" at bounding box center [339, 25] width 49 height 18
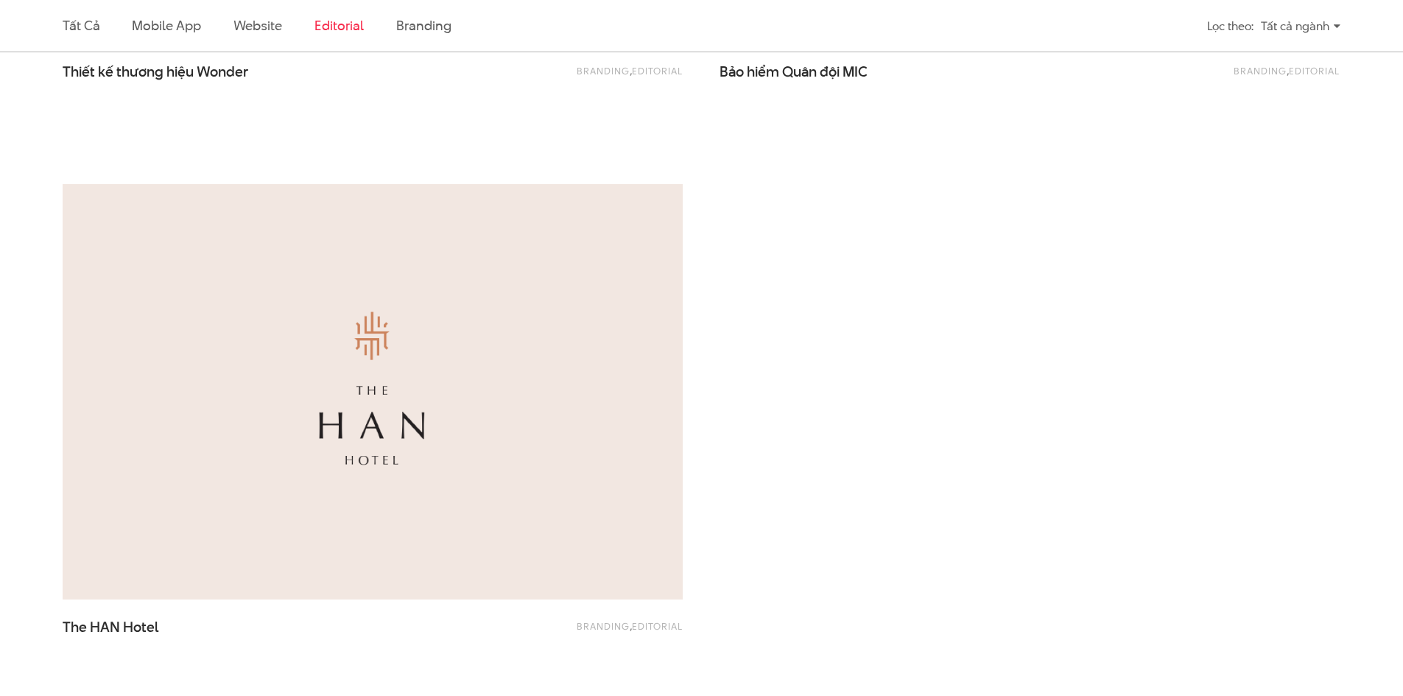
scroll to position [1153, 0]
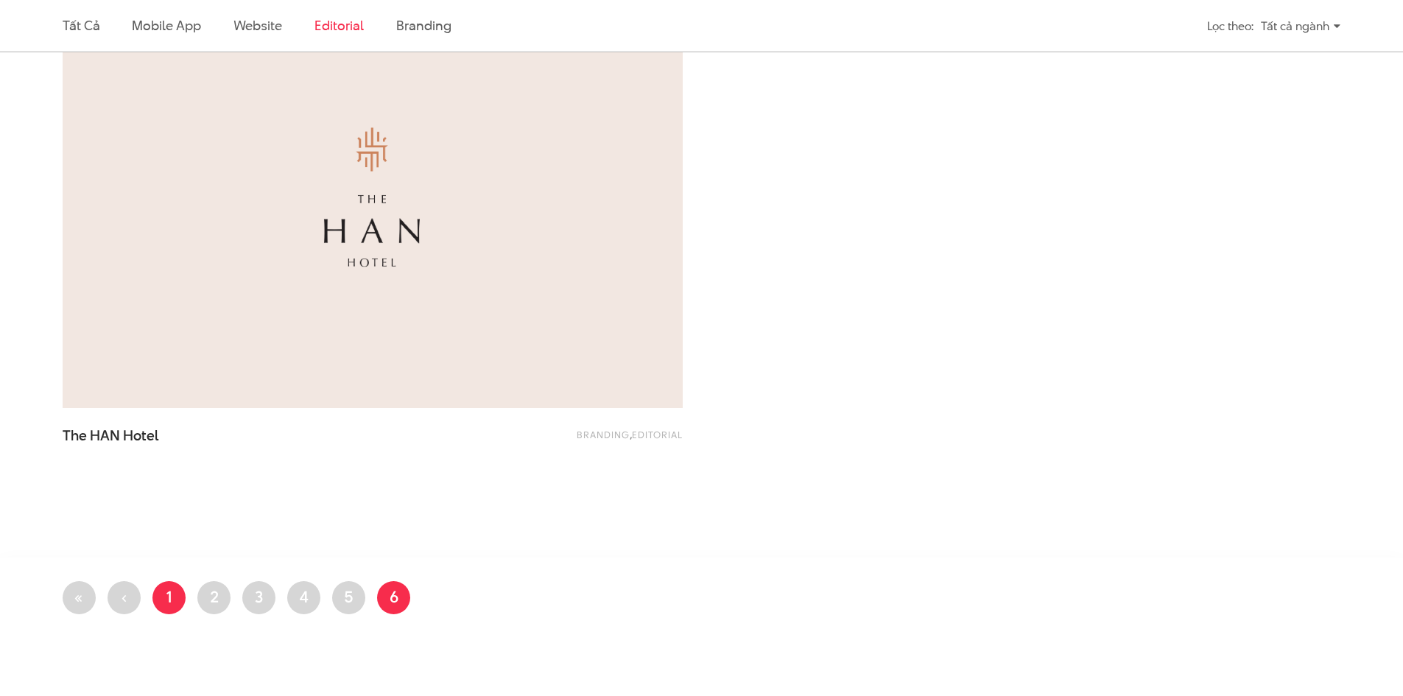
click at [166, 587] on link "Trang 1" at bounding box center [168, 597] width 33 height 33
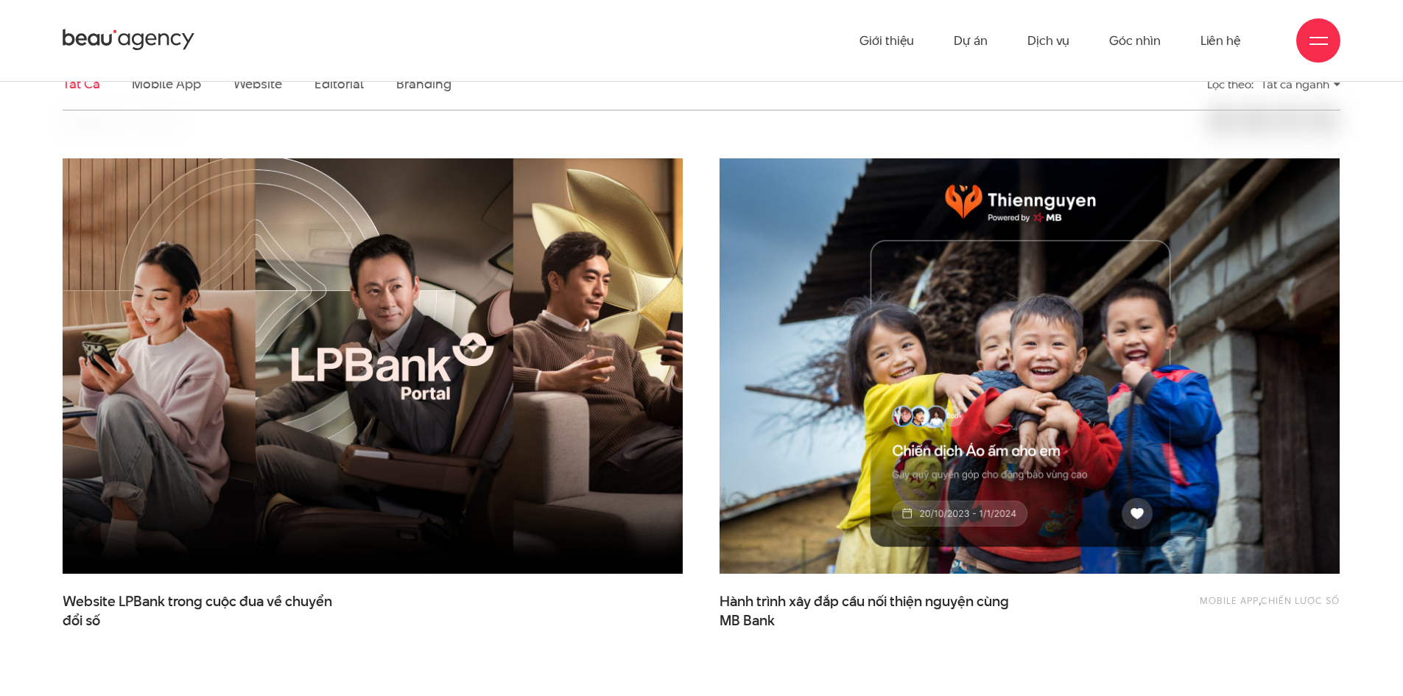
scroll to position [221, 0]
